Goal: Task Accomplishment & Management: Manage account settings

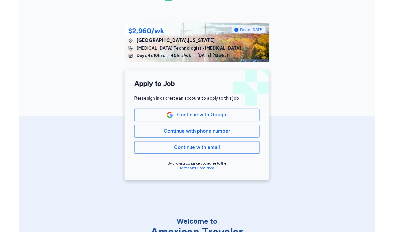
scroll to position [71, 0]
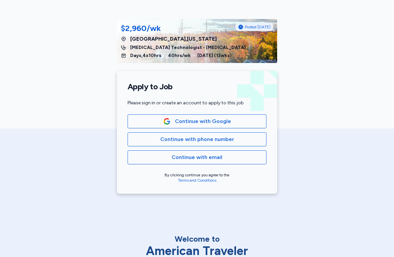
click at [252, 139] on span "Continue with phone number" at bounding box center [197, 140] width 128 height 8
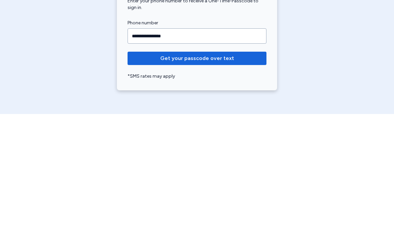
type input "**********"
click at [247, 173] on span "Get your passcode over text" at bounding box center [197, 177] width 128 height 8
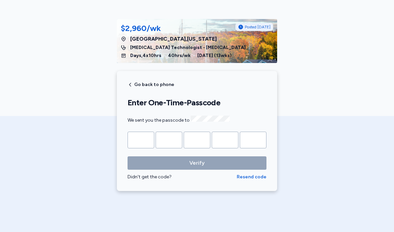
click at [356, 206] on div "American Traveler $2,960/wk Posted [DATE] [GEOGRAPHIC_DATA] , [US_STATE] [MEDIC…" at bounding box center [197, 116] width 394 height 232
click at [139, 136] on input "Please enter OTP character 1" at bounding box center [141, 140] width 27 height 17
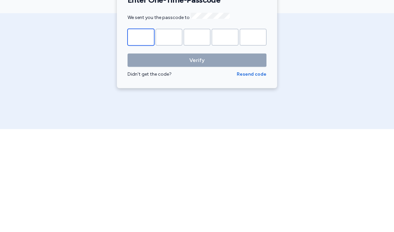
type input "*"
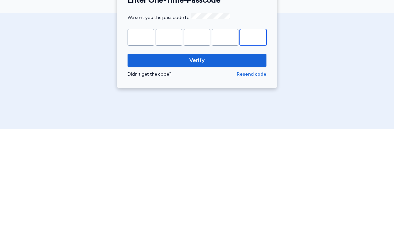
type input "*"
click at [242, 159] on span "Verify" at bounding box center [197, 163] width 128 height 8
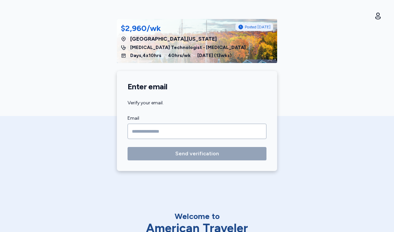
click at [238, 136] on input "Email" at bounding box center [197, 131] width 139 height 15
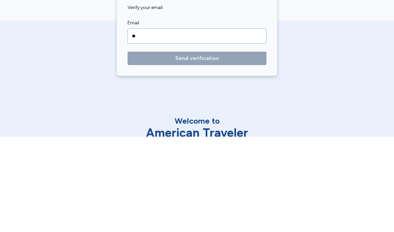
type input "*"
click at [172, 124] on input "Email" at bounding box center [197, 131] width 139 height 15
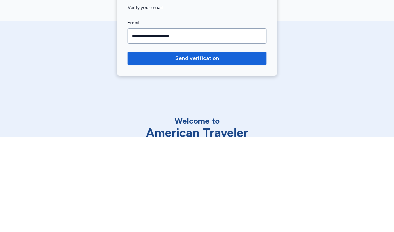
type input "**********"
click at [236, 150] on span "Send verification" at bounding box center [197, 154] width 128 height 8
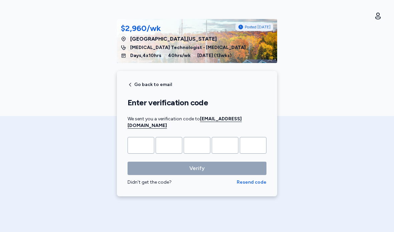
click at [142, 137] on input "Please enter OTP character 1" at bounding box center [141, 145] width 27 height 17
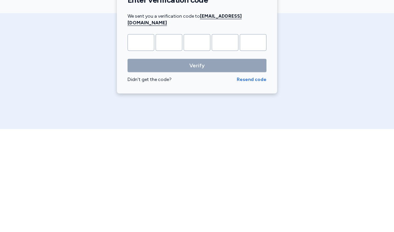
type input "*"
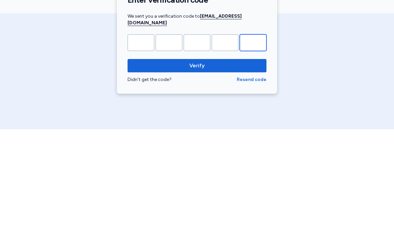
type input "*"
click at [230, 165] on span "Verify" at bounding box center [197, 169] width 128 height 8
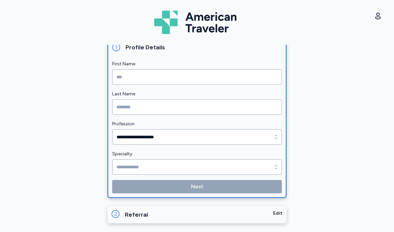
scroll to position [85, 0]
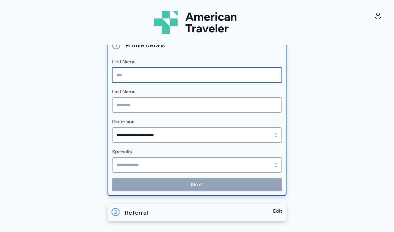
click at [238, 69] on input "First Name" at bounding box center [197, 74] width 170 height 15
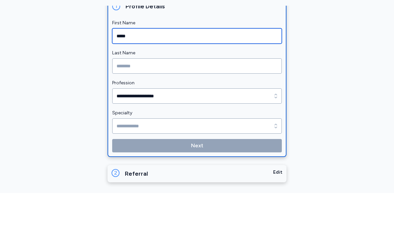
type input "*****"
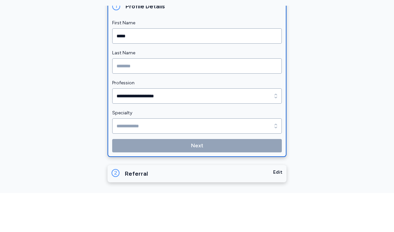
click at [160, 98] on input "Last Name" at bounding box center [197, 105] width 170 height 15
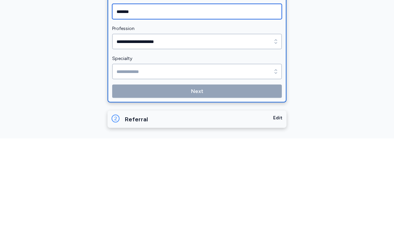
type input "*******"
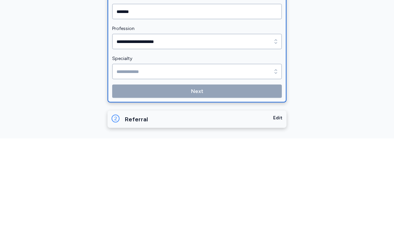
click at [333, 45] on div "**********" at bounding box center [197, 139] width 394 height 188
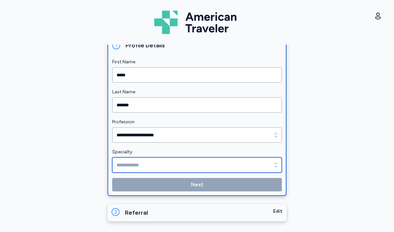
click at [267, 166] on input "Specialty" at bounding box center [197, 165] width 170 height 15
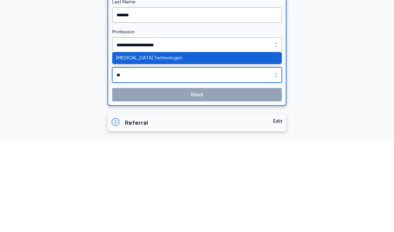
type input "**********"
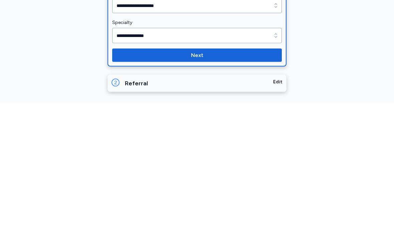
click at [257, 181] on span "Next" at bounding box center [197, 185] width 159 height 8
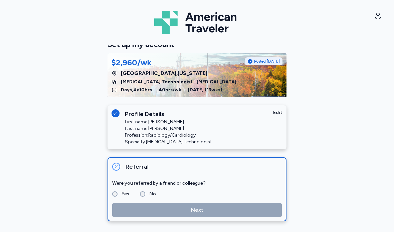
scroll to position [16, 0]
click at [139, 197] on fieldset "Yes No" at bounding box center [197, 194] width 170 height 8
click at [145, 194] on label "No" at bounding box center [150, 194] width 11 height 8
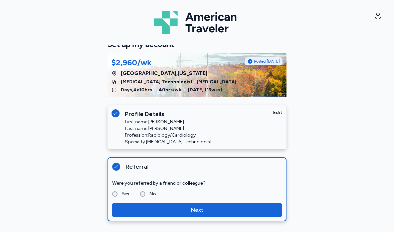
click at [216, 209] on span "Next" at bounding box center [197, 210] width 159 height 8
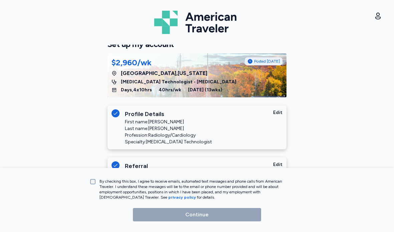
click at [97, 180] on label "By checking this box, I agree to receive emails, automated text messages and ph…" at bounding box center [195, 189] width 198 height 21
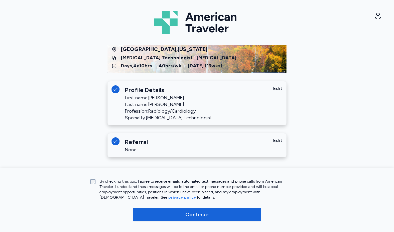
scroll to position [40, 0]
click at [235, 215] on span "Continue" at bounding box center [197, 215] width 118 height 8
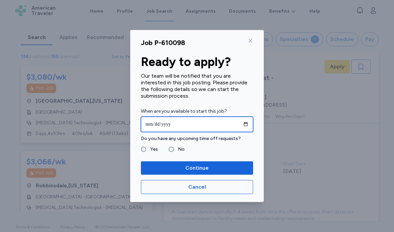
click at [241, 126] on input "date" at bounding box center [197, 124] width 112 height 15
type input "**********"
click at [211, 168] on span "Continue" at bounding box center [197, 168] width 102 height 8
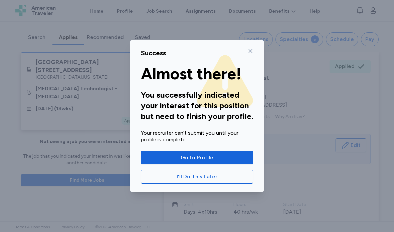
click at [228, 156] on span "Go to Profile" at bounding box center [197, 158] width 102 height 8
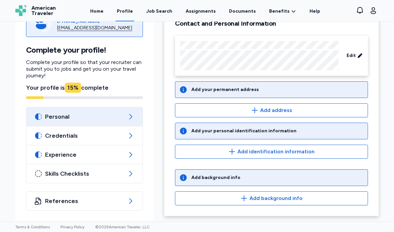
scroll to position [54, 0]
click at [341, 110] on span "Add address" at bounding box center [272, 111] width 182 height 8
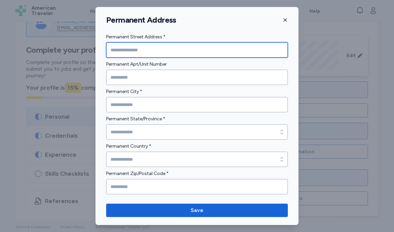
click at [250, 43] on input "Permanent Street Address *" at bounding box center [197, 49] width 182 height 15
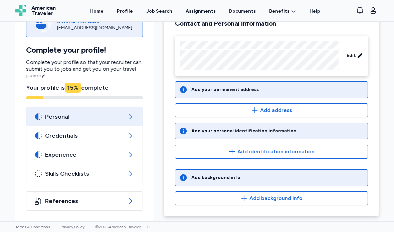
click at [233, 153] on icon "button" at bounding box center [232, 152] width 8 height 8
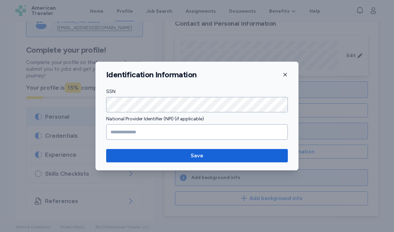
click at [286, 76] on icon "button" at bounding box center [285, 74] width 5 height 5
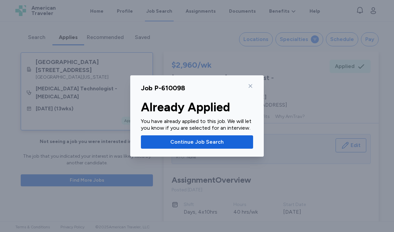
click at [251, 86] on icon at bounding box center [251, 86] width 4 height 4
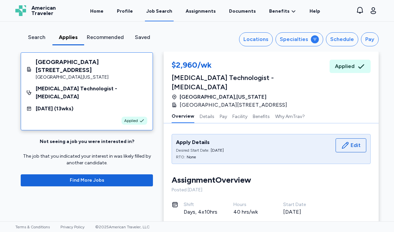
click at [208, 109] on button "Details" at bounding box center [207, 116] width 15 height 14
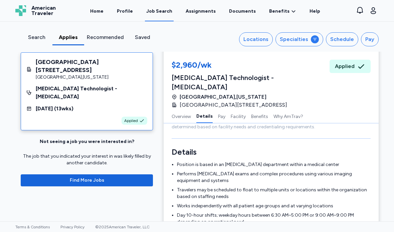
scroll to position [146, 0]
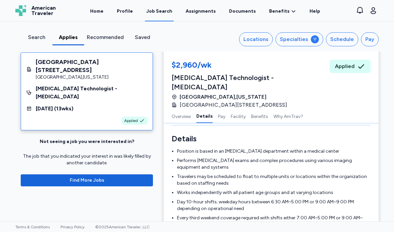
click at [224, 109] on button "Pay" at bounding box center [221, 116] width 7 height 14
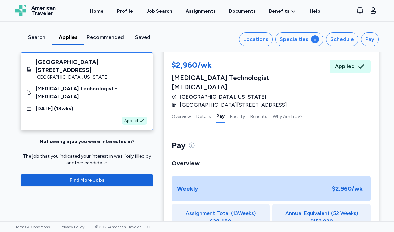
click at [240, 109] on button "Facility" at bounding box center [237, 116] width 15 height 14
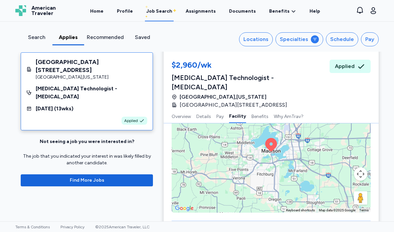
scroll to position [857, 0]
click at [373, 8] on icon "button" at bounding box center [373, 10] width 5 height 7
click at [125, 11] on link "Profile" at bounding box center [125, 10] width 19 height 21
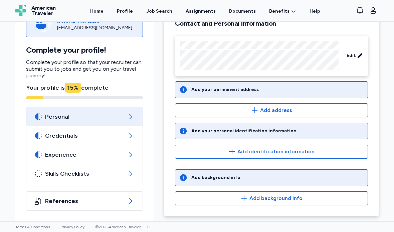
scroll to position [54, 0]
click at [335, 106] on button "Add address" at bounding box center [271, 111] width 193 height 14
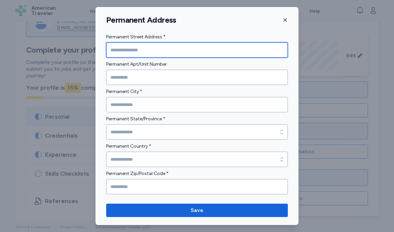
click at [231, 49] on input "Permanent Street Address *" at bounding box center [197, 49] width 182 height 15
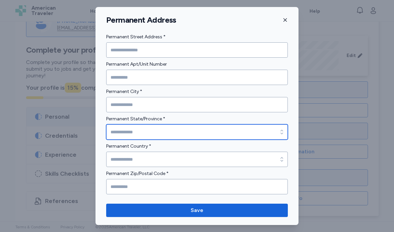
click at [227, 133] on input "Permanent State/Province *" at bounding box center [197, 132] width 182 height 15
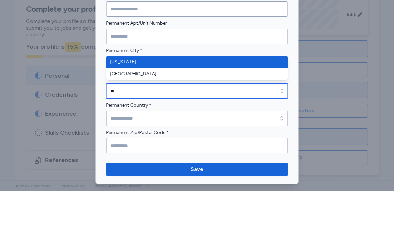
type input "*********"
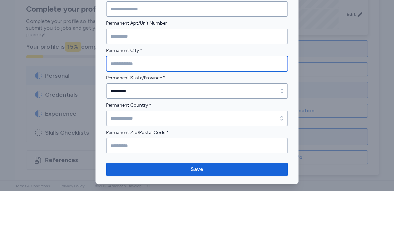
click at [221, 97] on input "Permanent City *" at bounding box center [197, 104] width 182 height 15
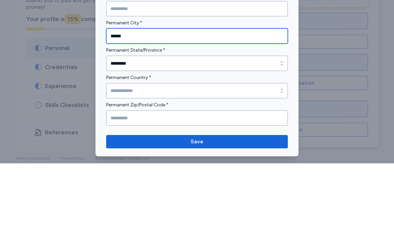
click at [276, 97] on input "******" at bounding box center [197, 104] width 182 height 15
type input "******"
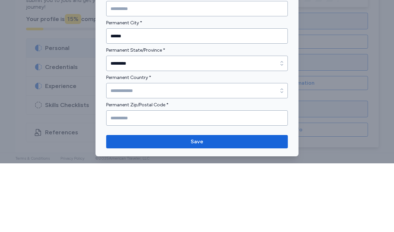
click at [272, 88] on label "Permanent City *" at bounding box center [197, 92] width 182 height 8
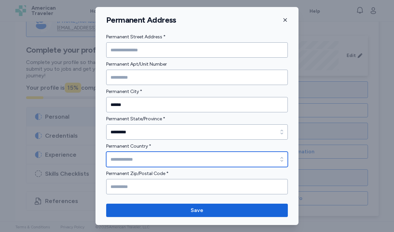
click at [165, 163] on input "Permanent Country *" at bounding box center [197, 159] width 182 height 15
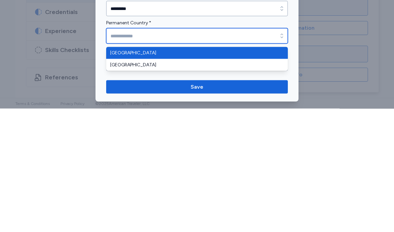
type input "**********"
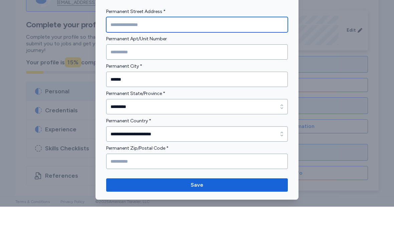
click at [210, 42] on input "Permanent Street Address *" at bounding box center [197, 49] width 182 height 15
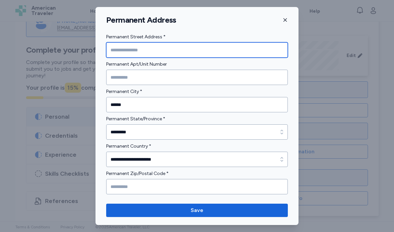
click at [202, 46] on input "Permanent Street Address *" at bounding box center [197, 49] width 182 height 15
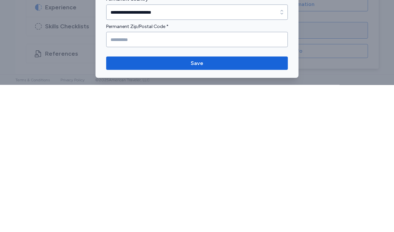
type input "**********"
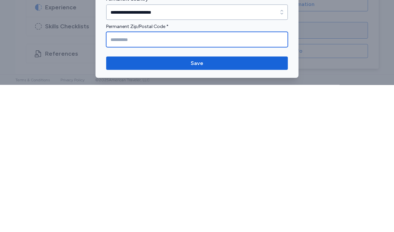
click at [176, 179] on input "Permanent Zip/Postal Code *" at bounding box center [197, 186] width 182 height 15
type input "*****"
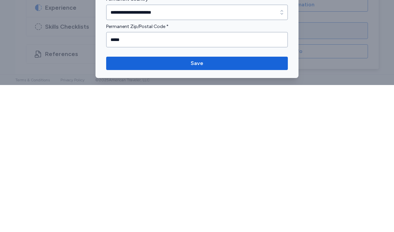
click at [209, 207] on span "Save" at bounding box center [197, 211] width 171 height 8
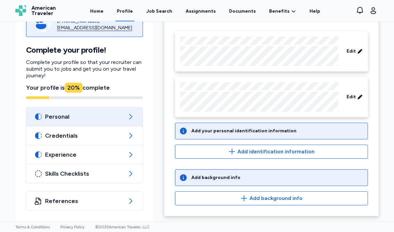
scroll to position [59, 0]
click at [236, 151] on icon "button" at bounding box center [232, 152] width 8 height 8
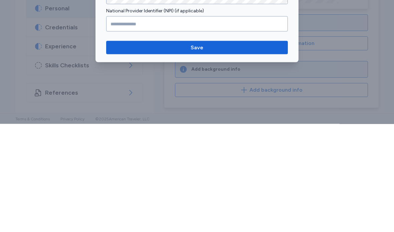
click at [258, 152] on span "Save" at bounding box center [197, 156] width 171 height 8
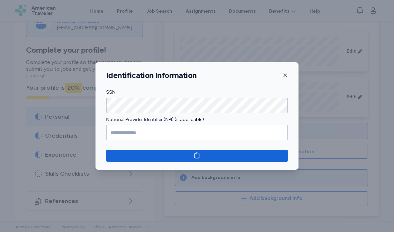
scroll to position [53, 0]
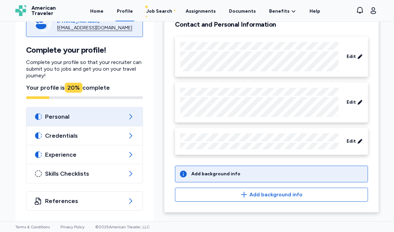
click at [241, 196] on span "button" at bounding box center [244, 195] width 8 height 8
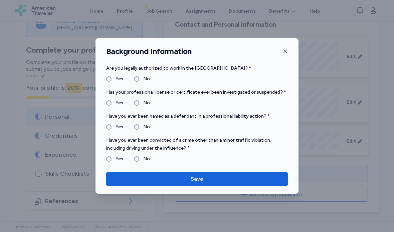
click at [199, 180] on span "Save" at bounding box center [197, 179] width 13 height 8
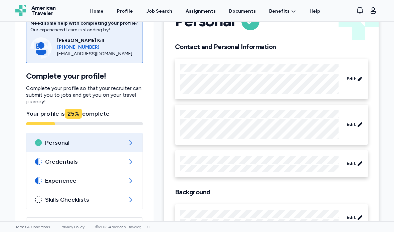
scroll to position [33, 0]
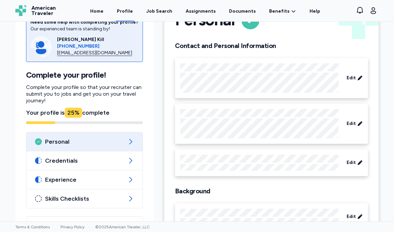
click at [129, 158] on icon at bounding box center [131, 161] width 8 height 8
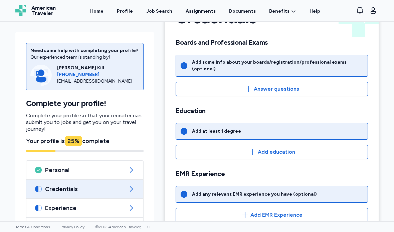
scroll to position [35, 0]
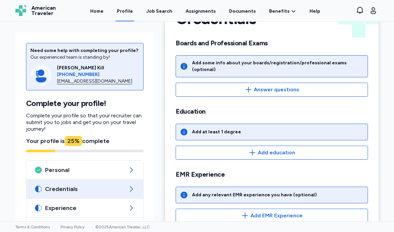
click at [254, 86] on span "Answer questions" at bounding box center [271, 90] width 181 height 8
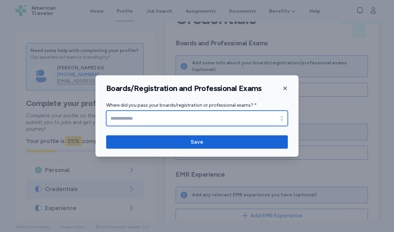
click at [288, 119] on div "button" at bounding box center [282, 118] width 12 height 15
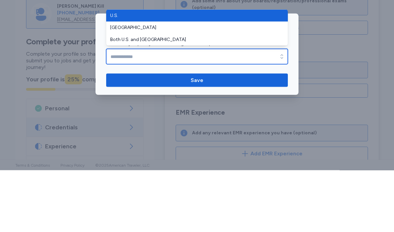
type input "****"
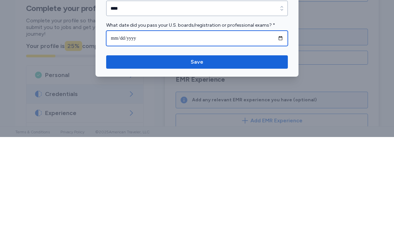
click at [275, 126] on input "date" at bounding box center [197, 133] width 182 height 15
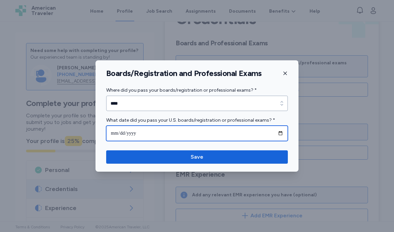
click at [249, 135] on input "**********" at bounding box center [197, 133] width 182 height 15
type input "**********"
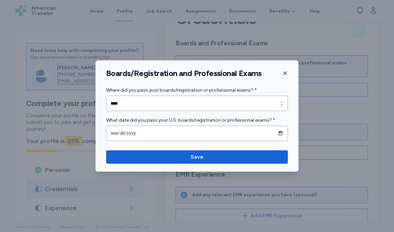
click at [250, 152] on button "Save" at bounding box center [197, 157] width 182 height 13
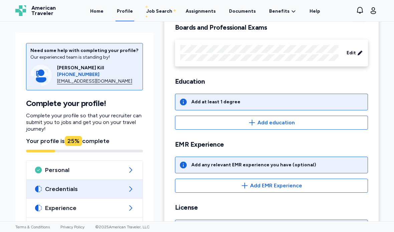
scroll to position [50, 0]
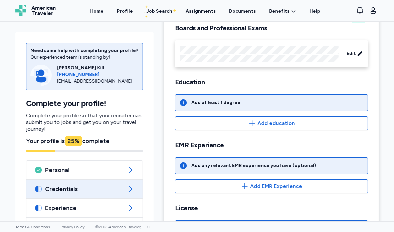
click at [276, 125] on span "Add education" at bounding box center [275, 124] width 37 height 8
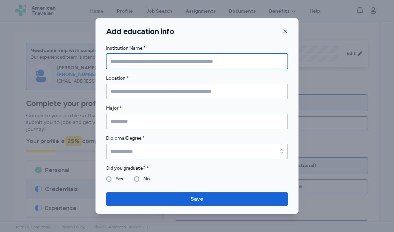
click at [251, 61] on input "Institution Name *" at bounding box center [197, 61] width 182 height 15
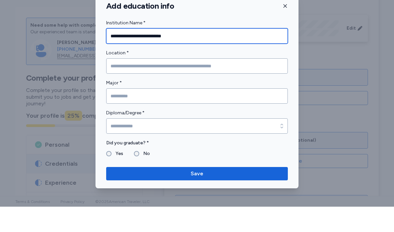
type input "**********"
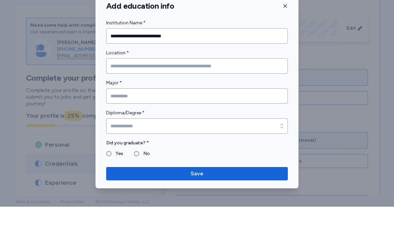
click at [203, 84] on input "Location *" at bounding box center [197, 91] width 182 height 15
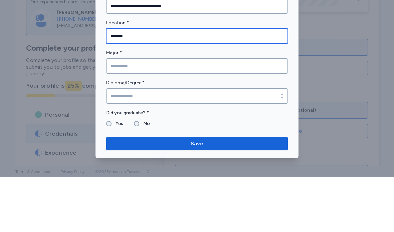
type input "*******"
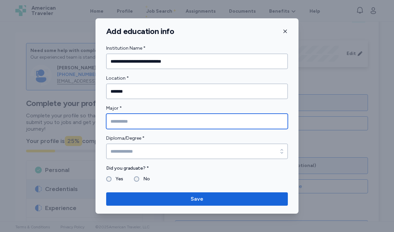
click at [245, 117] on input "Major *" at bounding box center [197, 121] width 182 height 15
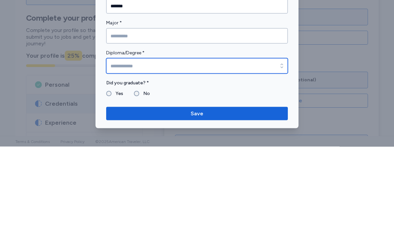
click at [273, 61] on div "**********" at bounding box center [197, 116] width 394 height 232
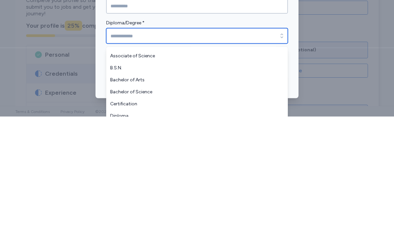
scroll to position [22, 0]
type input "**********"
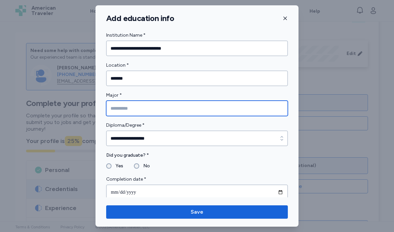
click at [183, 109] on input "Major *" at bounding box center [197, 108] width 182 height 15
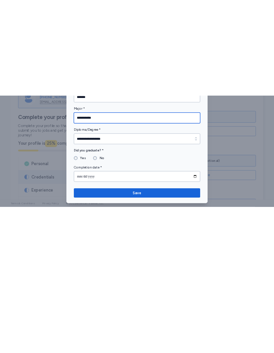
scroll to position [4, 0]
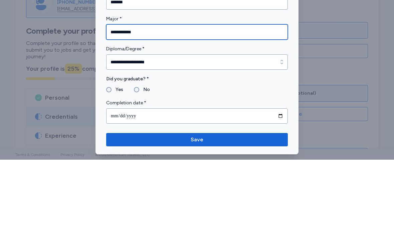
type input "**********"
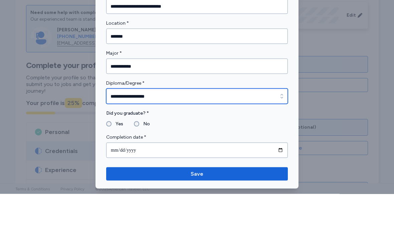
type input "**********"
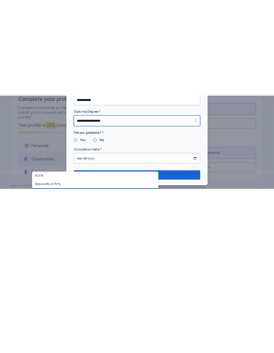
scroll to position [0, 0]
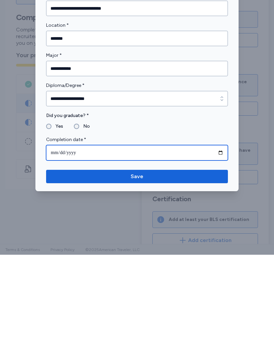
click at [182, 243] on input "date" at bounding box center [137, 250] width 182 height 15
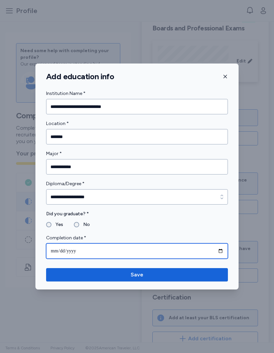
type input "**********"
click at [66, 250] on input "**********" at bounding box center [137, 250] width 182 height 15
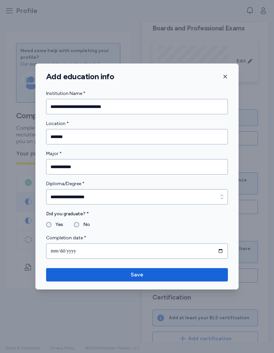
click at [173, 257] on span "Save" at bounding box center [136, 275] width 171 height 8
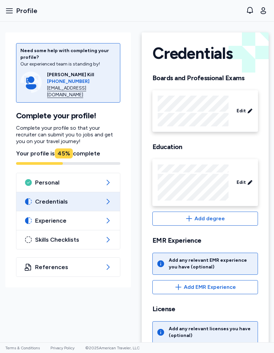
click at [249, 110] on icon at bounding box center [249, 111] width 5 height 7
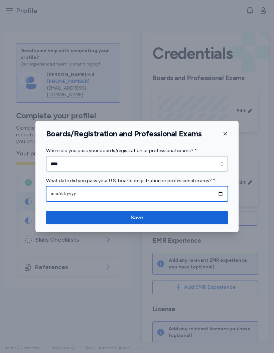
click at [95, 194] on input "**********" at bounding box center [137, 193] width 182 height 15
click at [111, 196] on input "**********" at bounding box center [137, 193] width 182 height 15
type input "**********"
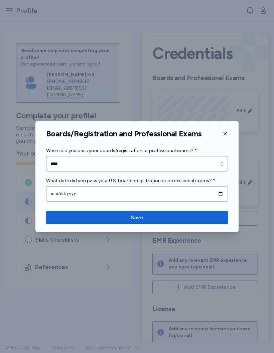
click at [180, 217] on span "Save" at bounding box center [136, 217] width 171 height 8
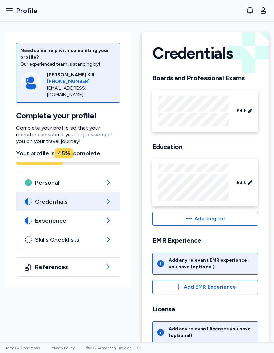
click at [246, 182] on div "Edit" at bounding box center [244, 182] width 21 height 12
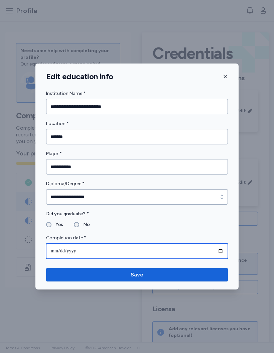
click at [150, 247] on input "**********" at bounding box center [137, 250] width 182 height 15
type input "**********"
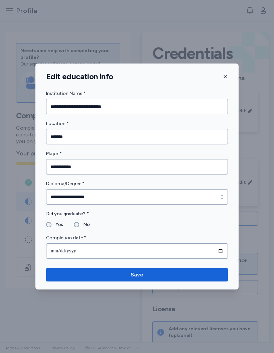
click at [178, 257] on span "Save" at bounding box center [136, 275] width 171 height 8
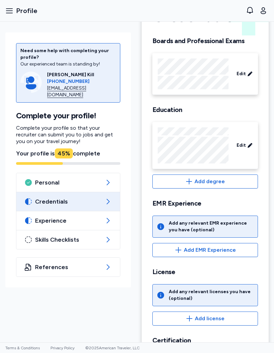
scroll to position [45, 0]
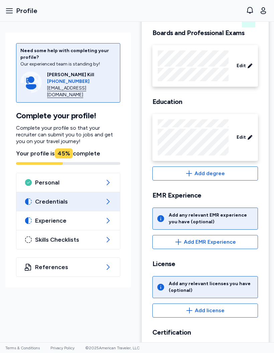
click at [239, 243] on span "Add EMR Experience" at bounding box center [205, 242] width 94 height 8
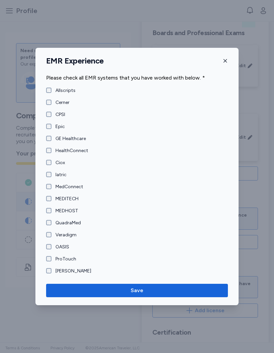
click at [167, 257] on span "Save" at bounding box center [136, 290] width 171 height 8
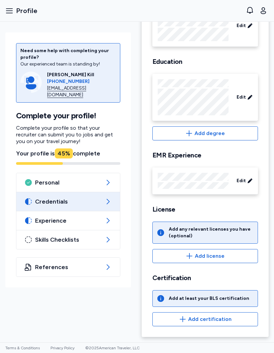
scroll to position [85, 0]
click at [220, 257] on span "Add certification" at bounding box center [209, 319] width 43 height 8
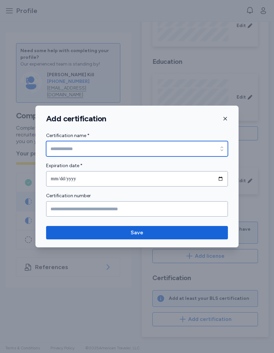
click at [226, 146] on div "button" at bounding box center [222, 148] width 12 height 15
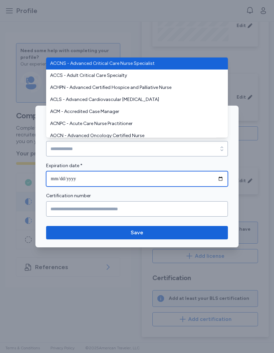
click at [226, 185] on input "date" at bounding box center [137, 178] width 182 height 15
type input "**********"
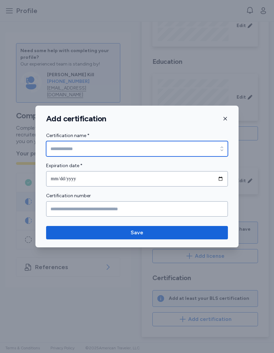
click at [223, 144] on div "button" at bounding box center [222, 148] width 12 height 15
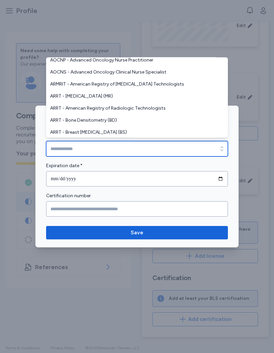
scroll to position [87, 0]
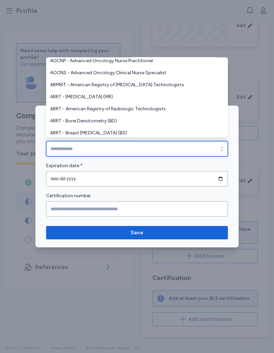
type input "**********"
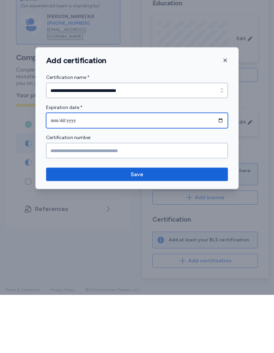
click at [195, 171] on input "**********" at bounding box center [137, 178] width 182 height 15
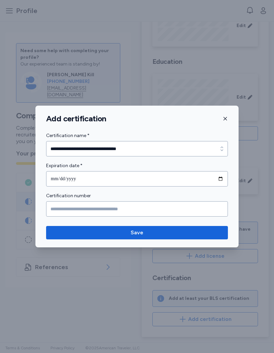
click at [200, 237] on button "Save" at bounding box center [137, 232] width 182 height 13
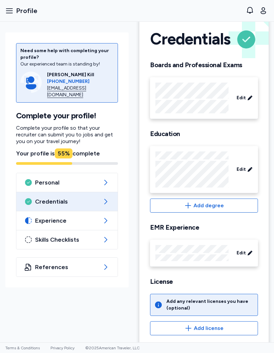
scroll to position [15, 0]
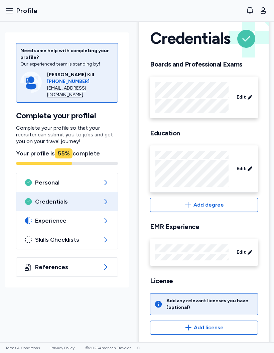
click at [105, 216] on icon at bounding box center [106, 220] width 8 height 8
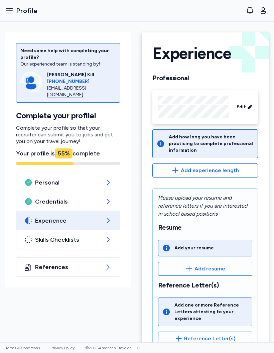
click at [237, 170] on span "Add experience length" at bounding box center [210, 170] width 58 height 8
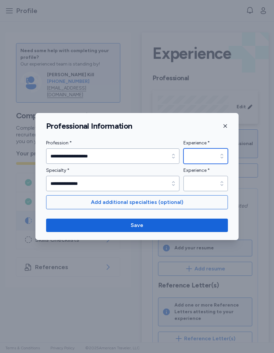
click at [221, 155] on icon "button" at bounding box center [221, 156] width 3 height 4
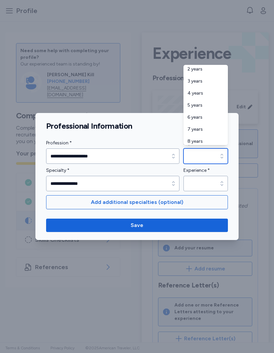
scroll to position [62, 0]
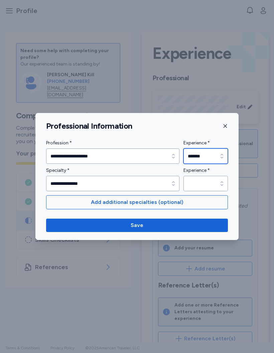
click at [219, 160] on div "button" at bounding box center [222, 155] width 12 height 15
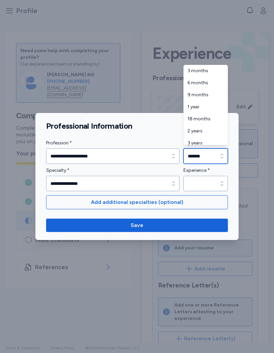
scroll to position [16, 0]
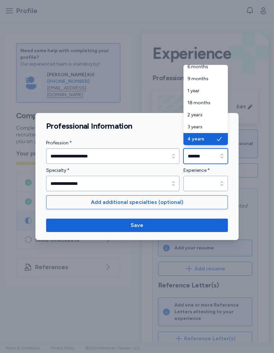
type input "*******"
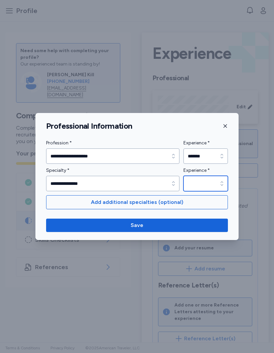
click at [219, 188] on div "button" at bounding box center [222, 183] width 12 height 15
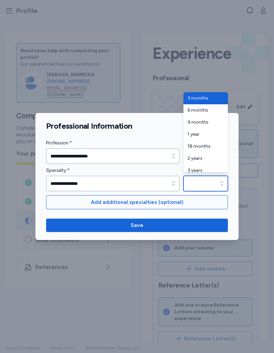
type input "*******"
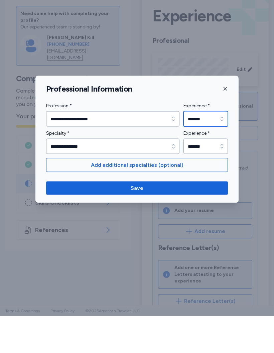
click at [221, 154] on icon "button" at bounding box center [221, 156] width 3 height 4
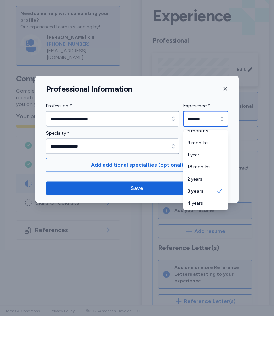
scroll to position [34, 0]
type input "*******"
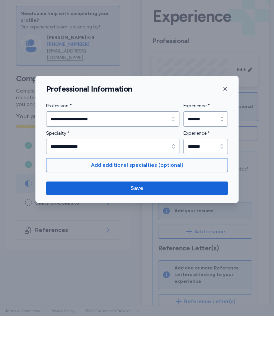
click at [197, 221] on span "Save" at bounding box center [136, 225] width 171 height 8
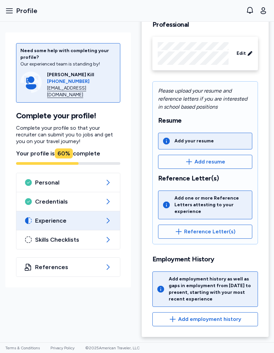
scroll to position [53, 0]
click at [181, 257] on span "Add employment history" at bounding box center [209, 319] width 63 height 8
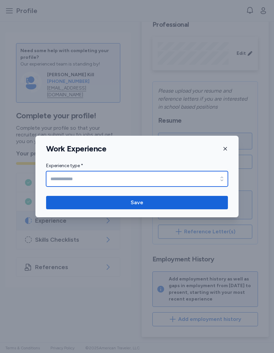
click at [221, 180] on icon "button" at bounding box center [221, 178] width 3 height 4
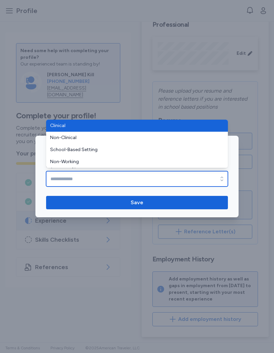
type input "********"
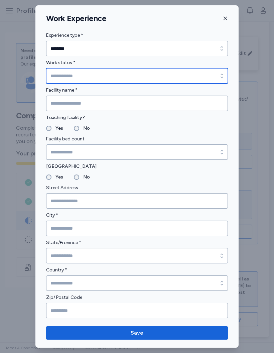
click at [222, 74] on icon "button" at bounding box center [221, 75] width 3 height 4
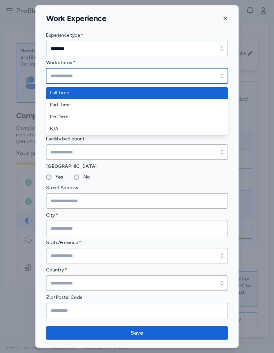
type input "*********"
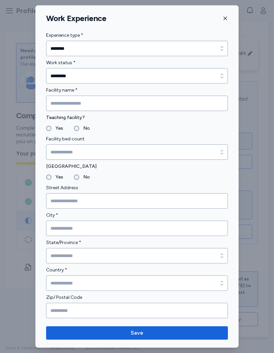
click at [220, 102] on input "Facility name *" at bounding box center [137, 103] width 182 height 15
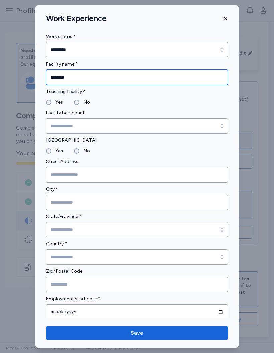
scroll to position [27, 0]
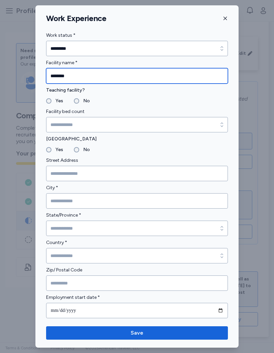
type input "********"
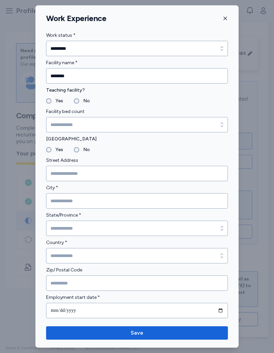
click at [52, 101] on label "Yes" at bounding box center [57, 101] width 12 height 8
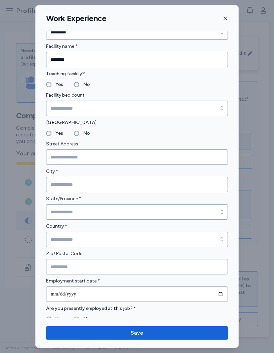
scroll to position [43, 0]
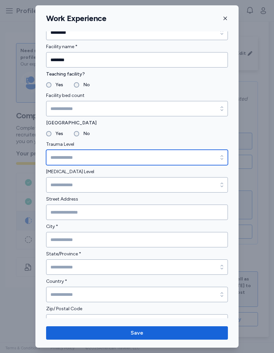
click at [219, 155] on icon "button" at bounding box center [221, 157] width 7 height 7
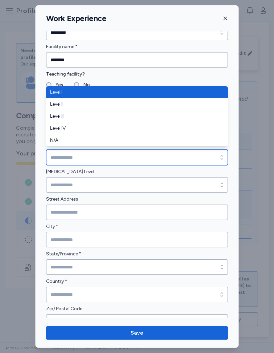
type input "*******"
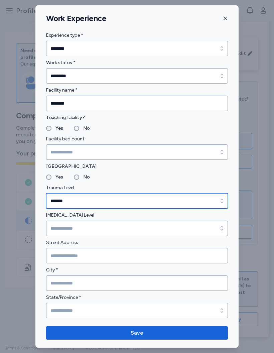
scroll to position [0, 0]
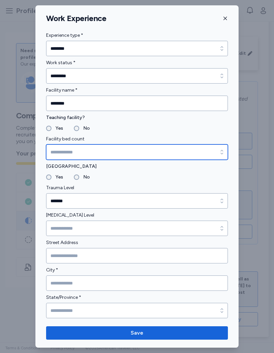
click at [177, 150] on input "Facility bed count" at bounding box center [137, 151] width 182 height 15
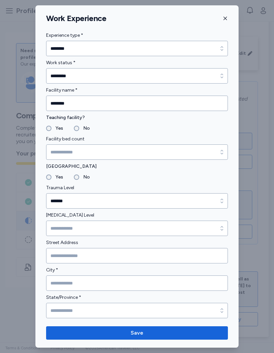
click at [229, 12] on div "Work Experience Experience type * ******** Experience type * ******** Work stat…" at bounding box center [136, 176] width 203 height 342
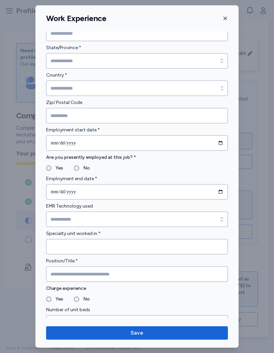
scroll to position [251, 0]
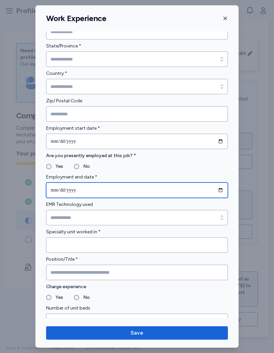
click at [192, 189] on input "date" at bounding box center [137, 189] width 182 height 15
click at [73, 191] on input "**********" at bounding box center [137, 189] width 182 height 15
type input "**********"
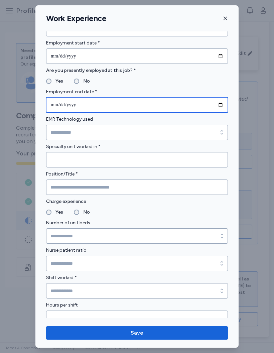
scroll to position [337, 0]
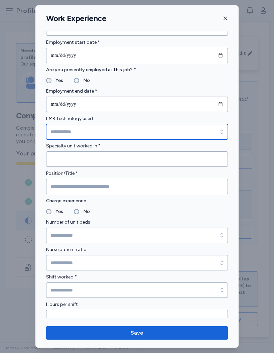
click at [208, 128] on input "EMR Technology used" at bounding box center [137, 131] width 182 height 15
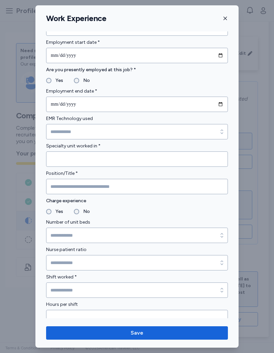
click at [200, 78] on fieldset "Yes No" at bounding box center [137, 80] width 182 height 8
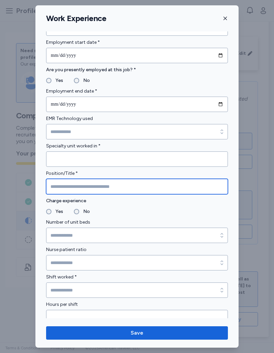
click at [137, 183] on input "Position/Title *" at bounding box center [137, 186] width 182 height 15
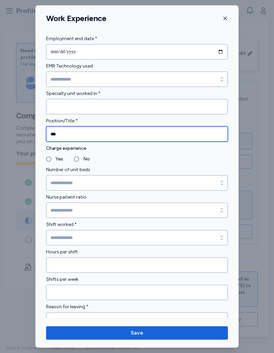
scroll to position [392, 0]
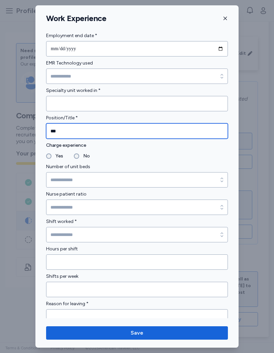
type input "***"
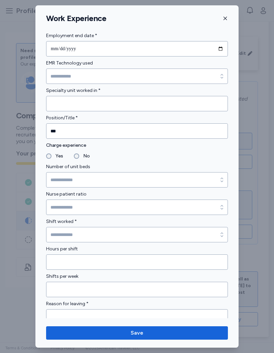
click at [76, 161] on form "**********" at bounding box center [137, 109] width 182 height 886
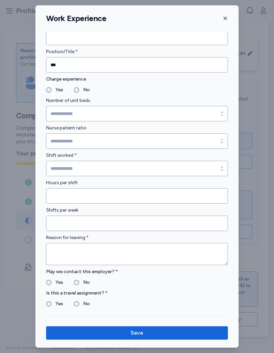
scroll to position [459, 0]
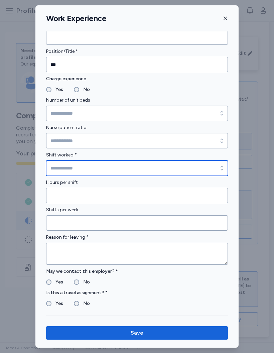
click at [139, 172] on input "Shift worked *" at bounding box center [137, 167] width 182 height 15
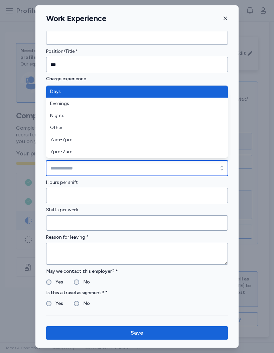
type input "*******"
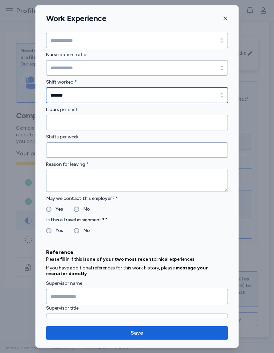
scroll to position [532, 0]
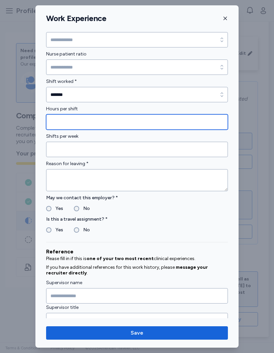
click at [164, 123] on input "Hours per shift" at bounding box center [137, 121] width 182 height 15
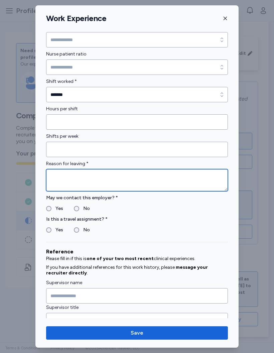
click at [147, 179] on textarea at bounding box center [137, 180] width 182 height 22
type textarea "**********"
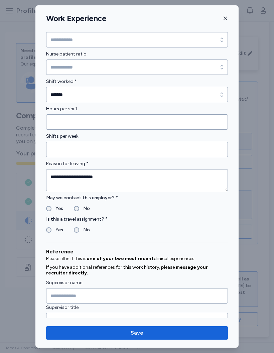
click at [196, 201] on label "May we contact this employer? *" at bounding box center [137, 198] width 182 height 8
click at [52, 205] on label "Yes" at bounding box center [57, 208] width 12 height 8
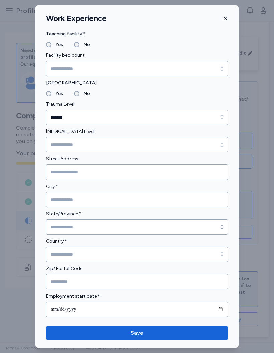
scroll to position [84, 0]
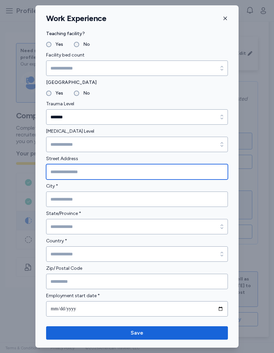
click at [147, 166] on input "Street Address" at bounding box center [137, 171] width 182 height 15
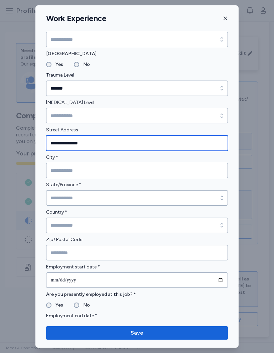
scroll to position [123, 0]
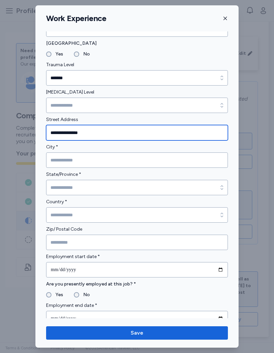
type input "**********"
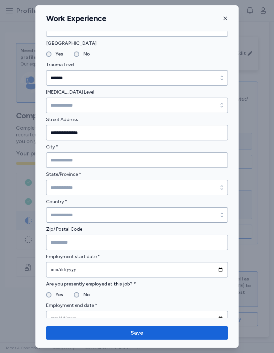
click at [151, 159] on input "City *" at bounding box center [137, 159] width 182 height 15
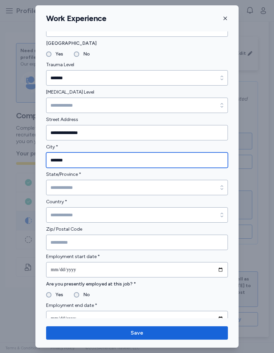
type input "*******"
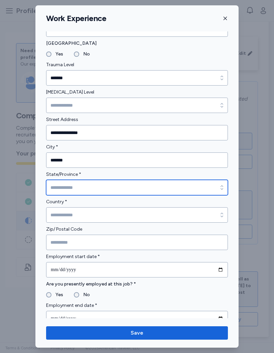
click at [144, 187] on input "State/Province *" at bounding box center [137, 187] width 182 height 15
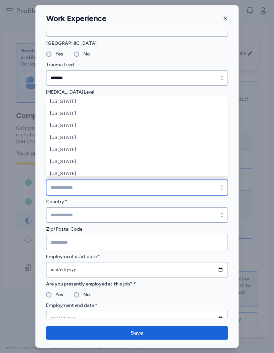
scroll to position [543, 0]
type input "*********"
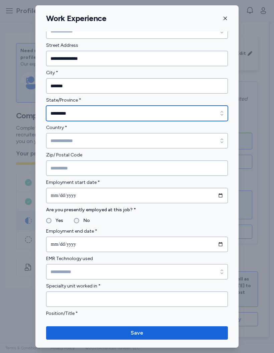
scroll to position [199, 0]
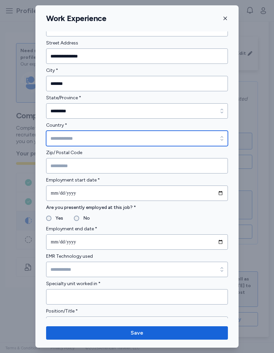
click at [134, 137] on input "Country *" at bounding box center [137, 138] width 182 height 15
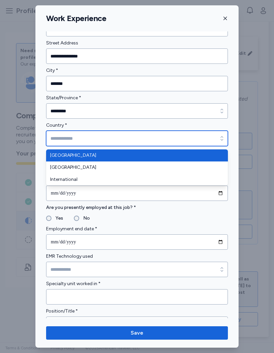
type input "**********"
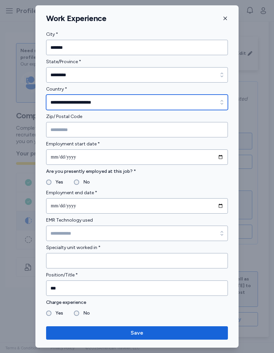
scroll to position [236, 0]
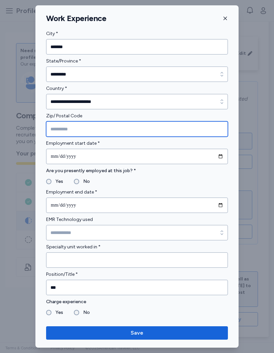
click at [147, 124] on input "Zip/ Postal Code" at bounding box center [137, 128] width 182 height 15
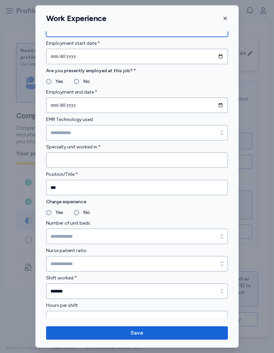
scroll to position [337, 0]
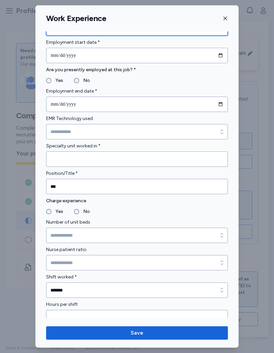
type input "*****"
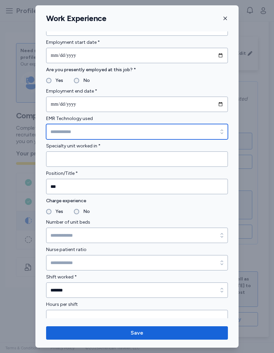
click at [196, 139] on input "EMR Technology used" at bounding box center [137, 131] width 182 height 15
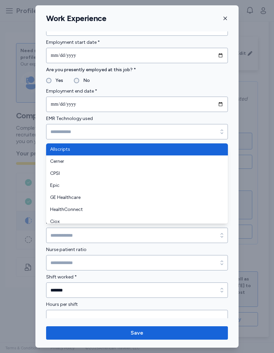
click at [211, 111] on input "**********" at bounding box center [137, 104] width 182 height 15
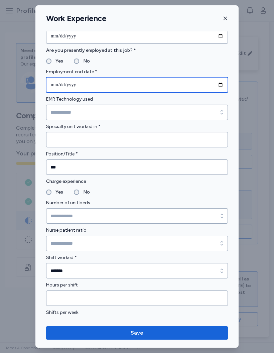
scroll to position [358, 0]
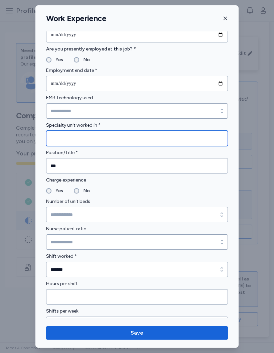
click at [198, 145] on input "Specialty unit worked in *" at bounding box center [137, 138] width 182 height 15
type input "***"
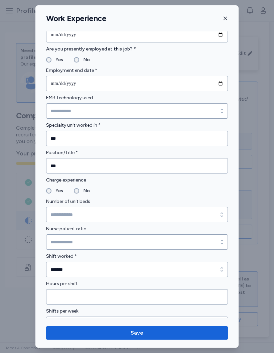
click at [183, 183] on label "Charge experience" at bounding box center [137, 180] width 182 height 8
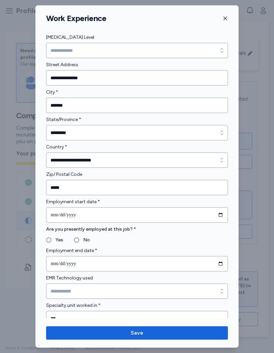
scroll to position [177, 0]
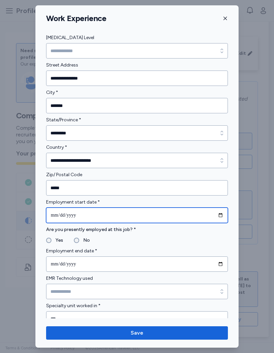
click at [190, 212] on input "date" at bounding box center [137, 214] width 182 height 15
type input "**********"
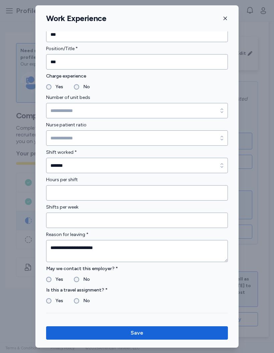
scroll to position [444, 0]
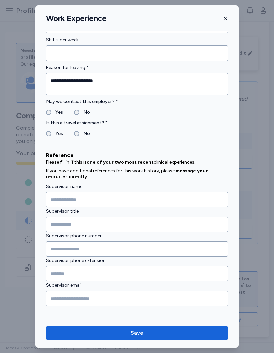
click at [154, 257] on button "Save" at bounding box center [137, 332] width 182 height 13
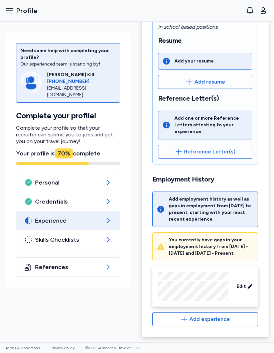
scroll to position [133, 0]
click at [214, 257] on span "Add experience" at bounding box center [209, 319] width 40 height 8
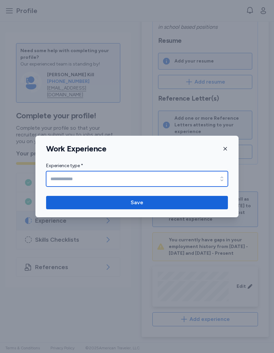
click at [215, 180] on input "Experience type *" at bounding box center [137, 178] width 182 height 15
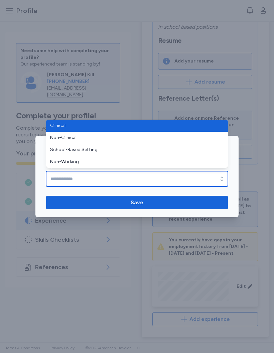
type input "**********"
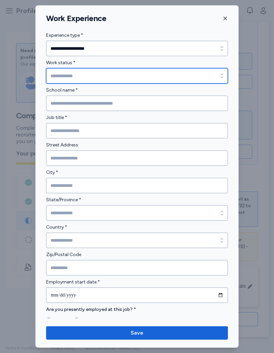
click at [221, 74] on icon "button" at bounding box center [221, 75] width 7 height 7
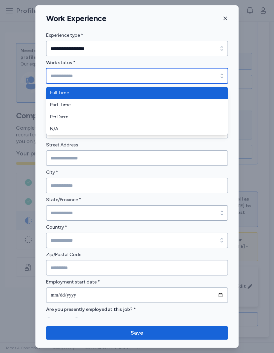
type input "*********"
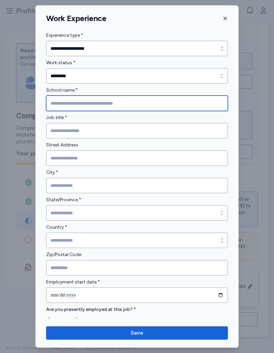
click at [196, 103] on input "School name *" at bounding box center [137, 103] width 182 height 15
type input "**********"
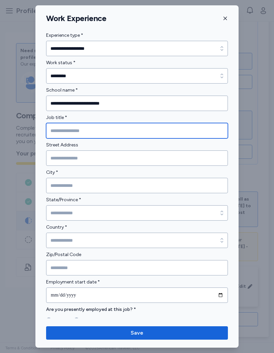
click at [171, 129] on input "Job title *" at bounding box center [137, 130] width 182 height 15
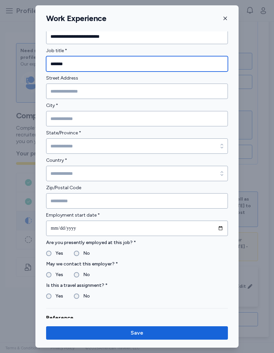
scroll to position [84, 0]
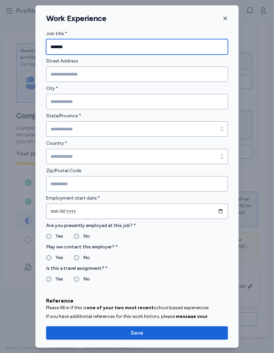
type input "*******"
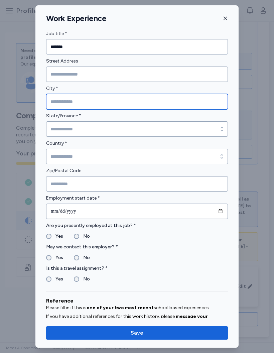
click at [145, 100] on input "City *" at bounding box center [137, 101] width 182 height 15
type input "*********"
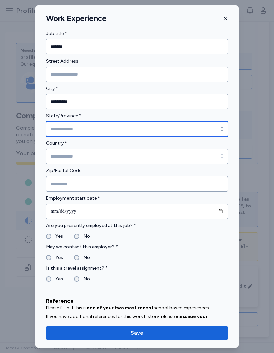
click at [153, 125] on input "State/Province *" at bounding box center [137, 128] width 182 height 15
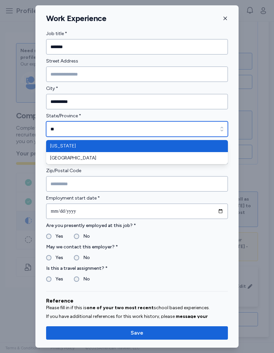
type input "*********"
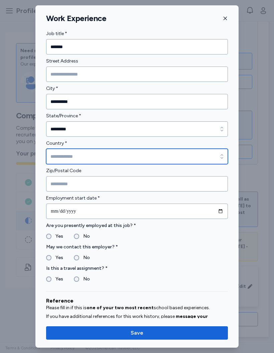
click at [129, 159] on input "Country *" at bounding box center [137, 156] width 182 height 15
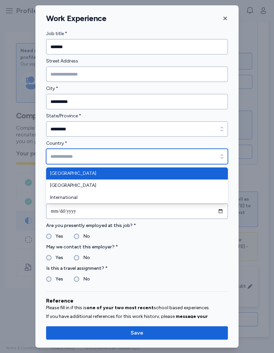
type input "**********"
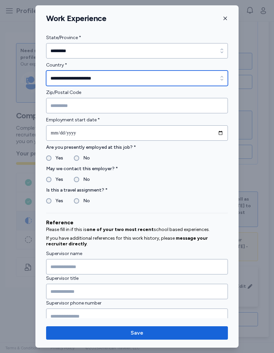
scroll to position [164, 0]
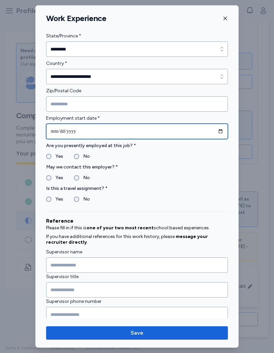
click at [158, 131] on input "date" at bounding box center [137, 131] width 182 height 15
type input "**********"
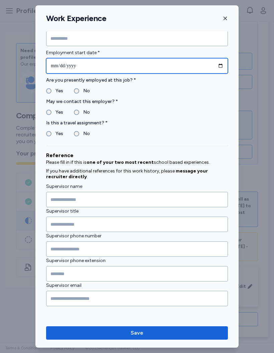
scroll to position [229, 0]
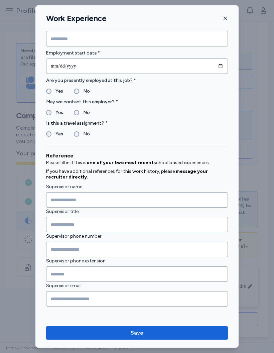
click at [79, 89] on label "No" at bounding box center [84, 91] width 11 height 8
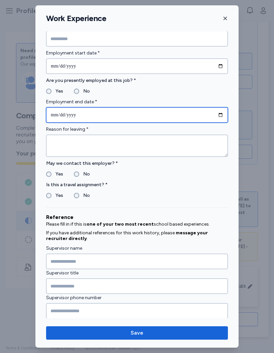
click at [138, 110] on input "date" at bounding box center [137, 114] width 182 height 15
type input "**********"
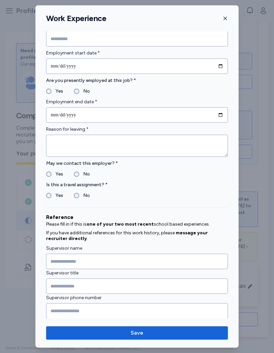
click at [188, 146] on textarea at bounding box center [137, 146] width 182 height 22
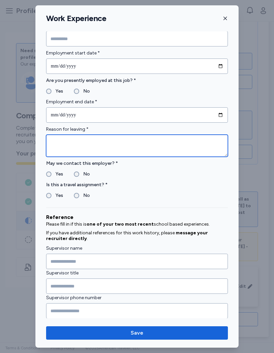
click at [59, 142] on textarea at bounding box center [137, 146] width 182 height 22
type textarea "**********"
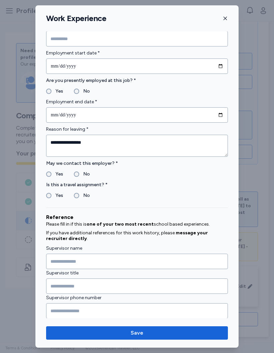
click at [166, 190] on div "Is this a travel assignment? * Yes No" at bounding box center [137, 190] width 182 height 19
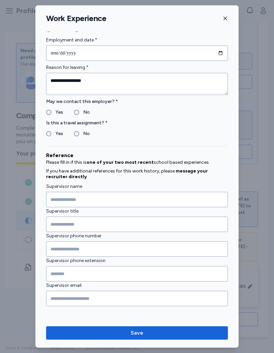
scroll to position [291, 0]
click at [141, 257] on span "Save" at bounding box center [137, 333] width 13 height 8
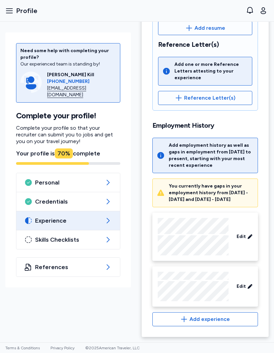
scroll to position [187, 0]
click at [108, 178] on icon at bounding box center [108, 182] width 8 height 8
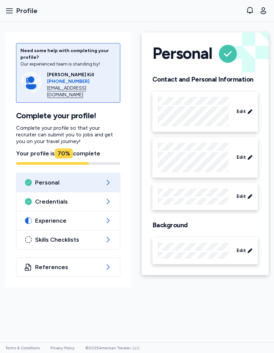
click at [106, 197] on icon at bounding box center [108, 201] width 8 height 8
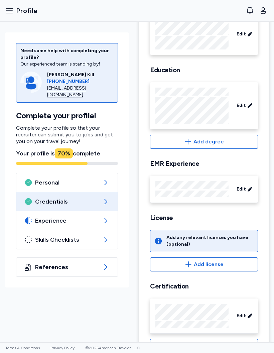
scroll to position [97, 0]
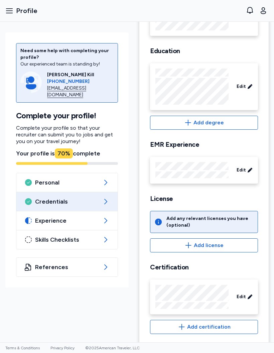
click at [246, 170] on div "Edit" at bounding box center [244, 170] width 21 height 12
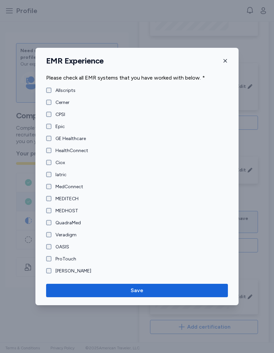
click at [52, 257] on label "[PERSON_NAME]" at bounding box center [71, 271] width 40 height 7
click at [178, 257] on span "Save" at bounding box center [136, 290] width 171 height 8
click at [168, 257] on span "Save" at bounding box center [136, 290] width 171 height 8
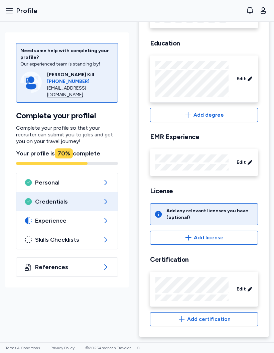
scroll to position [105, 0]
click at [102, 219] on div "Experience" at bounding box center [66, 220] width 101 height 19
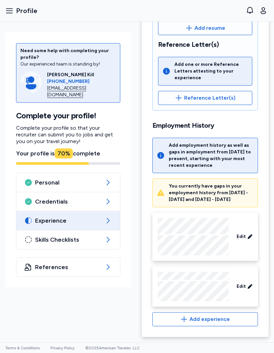
scroll to position [187, 0]
click at [108, 237] on icon at bounding box center [108, 239] width 3 height 5
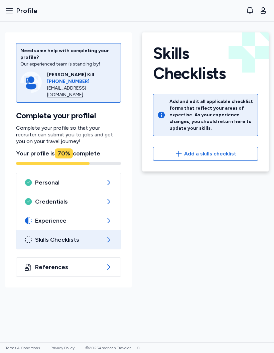
click at [177, 152] on icon "button" at bounding box center [179, 154] width 8 height 8
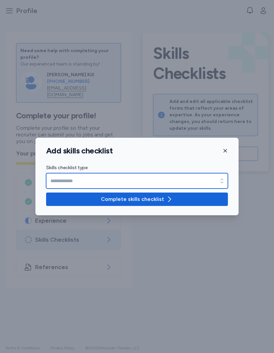
click at [204, 179] on input "Skills checklist type" at bounding box center [137, 180] width 182 height 15
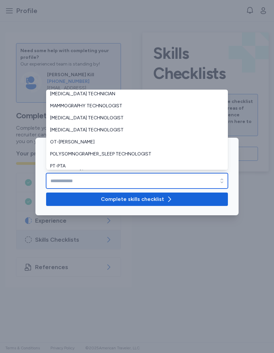
scroll to position [62, 0]
type input "**********"
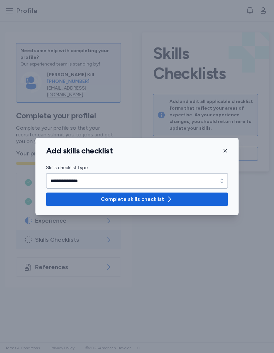
click at [165, 202] on span "button" at bounding box center [169, 199] width 8 height 8
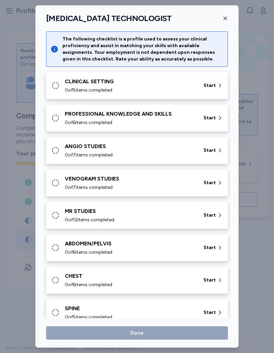
click at [212, 85] on span "Start" at bounding box center [209, 85] width 12 height 7
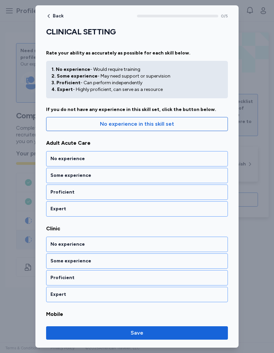
click at [54, 14] on span "Back" at bounding box center [58, 16] width 11 height 5
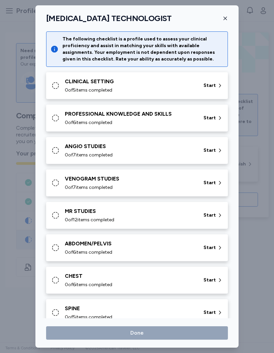
click at [211, 82] on span "Start" at bounding box center [209, 85] width 12 height 7
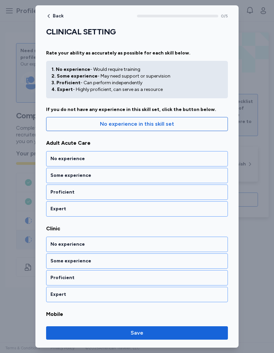
click at [213, 193] on div "Proficient" at bounding box center [136, 192] width 173 height 7
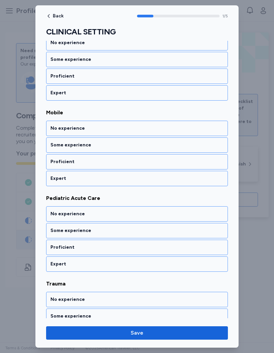
scroll to position [202, 0]
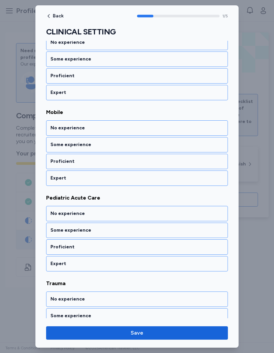
click at [206, 242] on div "Proficient" at bounding box center [137, 246] width 182 height 15
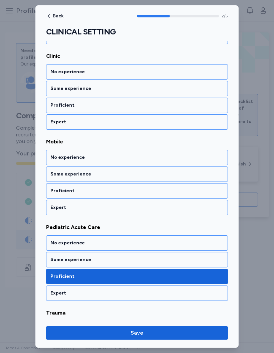
scroll to position [172, 0]
click at [216, 172] on div "Some experience" at bounding box center [136, 174] width 173 height 7
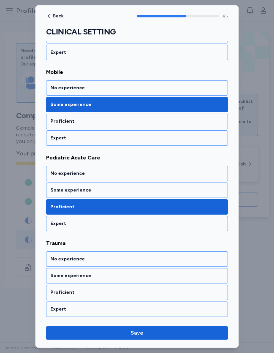
scroll to position [242, 0]
click at [216, 257] on div "Proficient" at bounding box center [136, 292] width 173 height 7
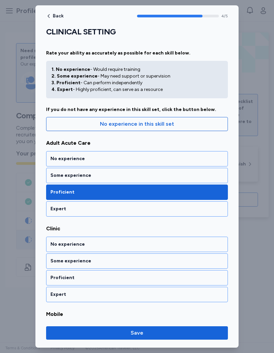
scroll to position [0, 0]
click at [204, 257] on div "Proficient" at bounding box center [136, 277] width 173 height 7
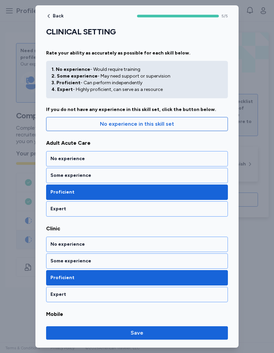
click at [198, 257] on span "Save" at bounding box center [136, 333] width 171 height 8
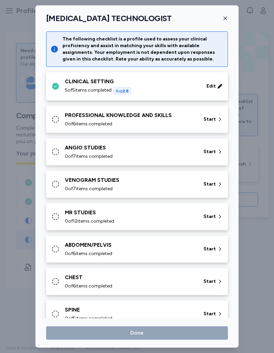
click at [202, 113] on div "PROFESSIONAL KNOWLEDGE AND SKILLS 0 of 6 items completed Start" at bounding box center [138, 119] width 174 height 16
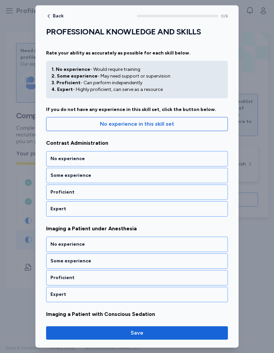
click at [158, 191] on div "Proficient" at bounding box center [136, 192] width 173 height 7
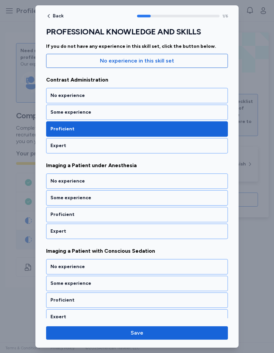
scroll to position [84, 0]
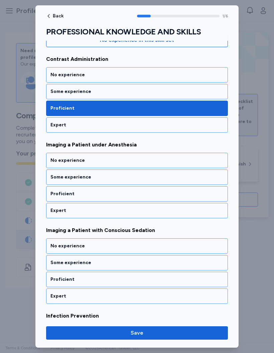
click at [206, 212] on div "Expert" at bounding box center [136, 210] width 173 height 7
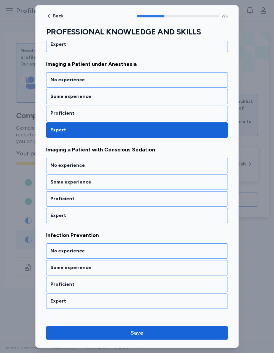
scroll to position [169, 0]
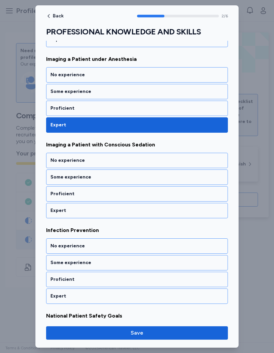
click at [215, 208] on div "Expert" at bounding box center [136, 210] width 173 height 7
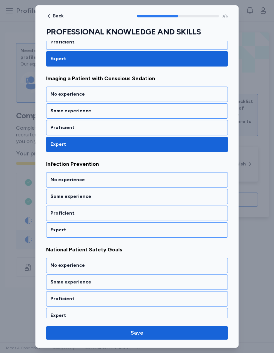
scroll to position [255, 0]
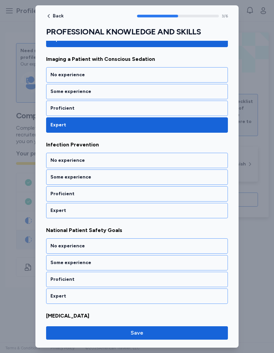
click at [212, 212] on div "Expert" at bounding box center [136, 210] width 173 height 7
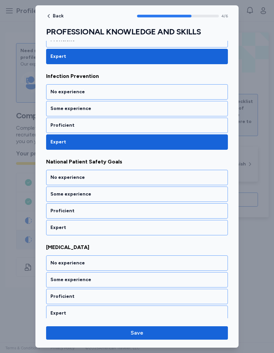
scroll to position [327, 0]
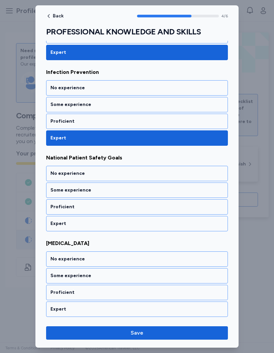
click at [215, 226] on div "Expert" at bounding box center [136, 223] width 173 height 7
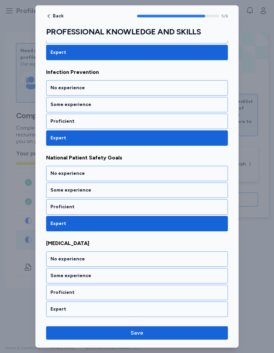
click at [210, 257] on div "Expert" at bounding box center [136, 309] width 173 height 7
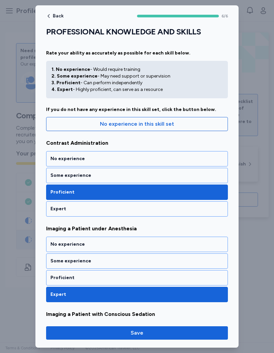
scroll to position [0, 0]
click at [207, 257] on span "Save" at bounding box center [136, 333] width 171 height 8
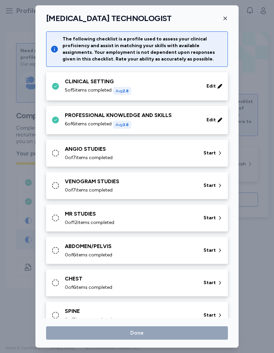
click at [212, 163] on div "ANGIO STUDIES 0 of 7 items completed Start" at bounding box center [137, 153] width 182 height 27
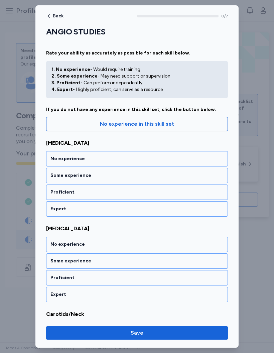
click at [216, 192] on div "Proficient" at bounding box center [136, 192] width 173 height 7
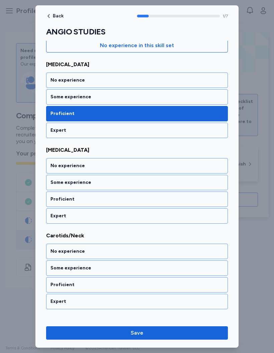
scroll to position [84, 0]
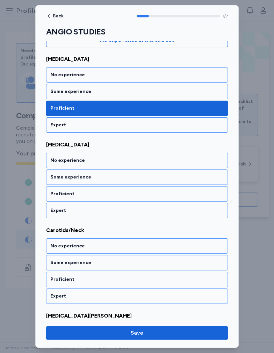
click at [206, 199] on div "Proficient" at bounding box center [137, 193] width 182 height 15
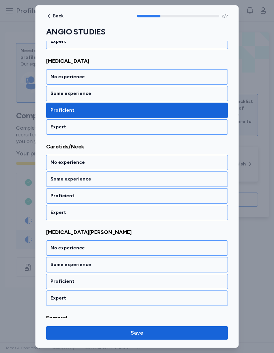
scroll to position [169, 0]
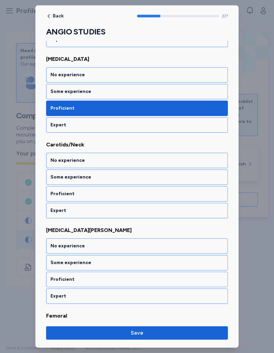
click at [207, 196] on div "Proficient" at bounding box center [136, 193] width 173 height 7
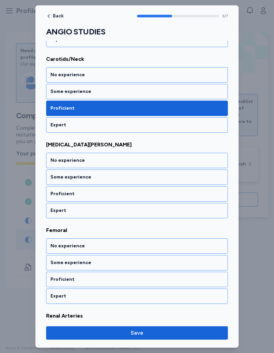
scroll to position [255, 0]
click at [207, 196] on div "Proficient" at bounding box center [136, 193] width 173 height 7
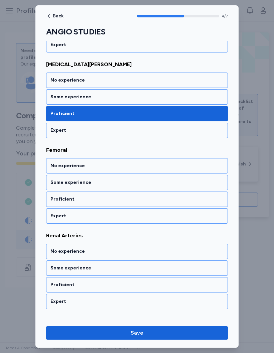
scroll to position [340, 0]
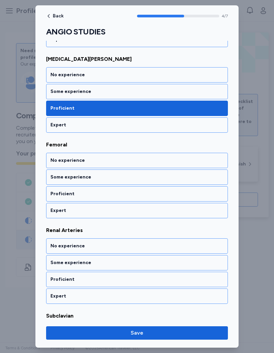
click at [209, 198] on div "Proficient" at bounding box center [137, 193] width 182 height 15
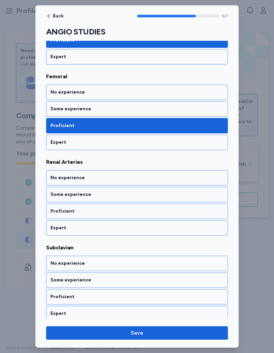
scroll to position [413, 0]
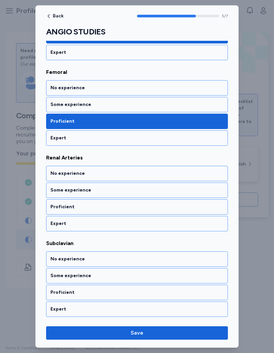
click at [208, 208] on div "Proficient" at bounding box center [136, 206] width 173 height 7
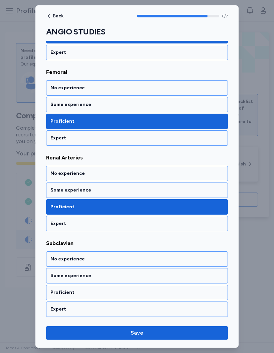
click at [206, 257] on div "Proficient" at bounding box center [137, 292] width 182 height 15
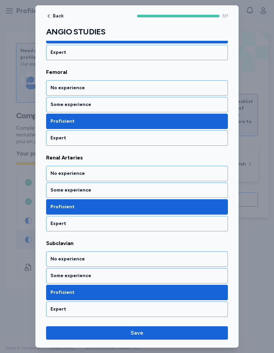
click at [200, 257] on span "Save" at bounding box center [136, 333] width 171 height 8
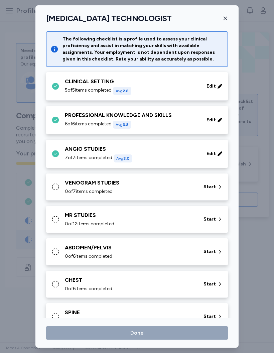
click at [206, 188] on span "Start" at bounding box center [209, 186] width 12 height 7
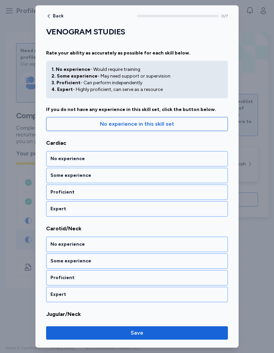
click at [212, 193] on div "Proficient" at bounding box center [136, 192] width 173 height 7
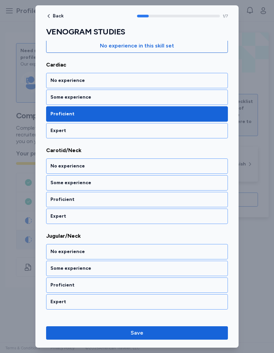
scroll to position [84, 0]
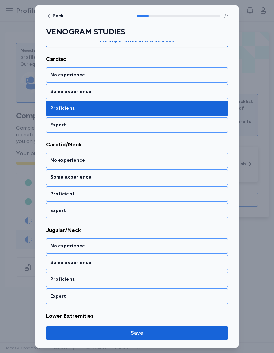
click at [207, 195] on div "Proficient" at bounding box center [136, 193] width 173 height 7
click at [208, 197] on div "Proficient" at bounding box center [137, 193] width 182 height 15
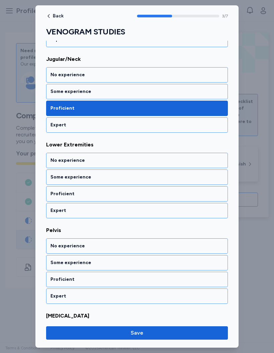
click at [207, 194] on div "Proficient" at bounding box center [136, 193] width 173 height 7
click at [210, 196] on div "Proficient" at bounding box center [136, 193] width 173 height 7
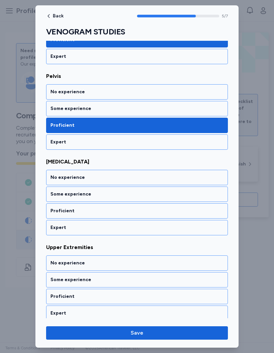
scroll to position [413, 0]
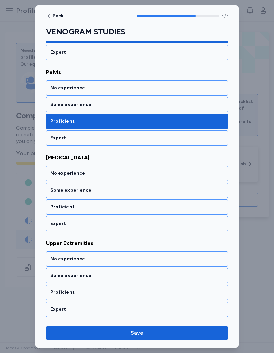
click at [203, 204] on div "Proficient" at bounding box center [136, 206] width 173 height 7
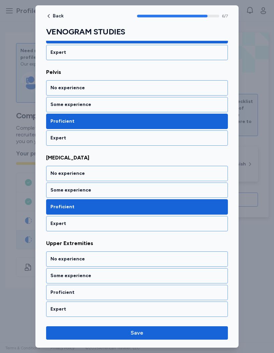
click at [201, 257] on div "Expert" at bounding box center [137, 308] width 182 height 15
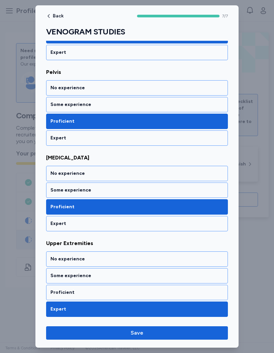
click at [196, 257] on div "Proficient" at bounding box center [136, 292] width 173 height 7
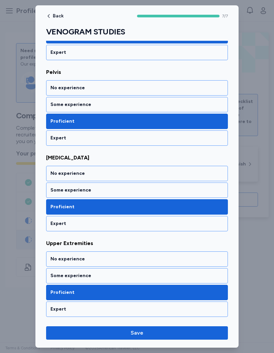
click at [192, 257] on span "Save" at bounding box center [136, 333] width 171 height 8
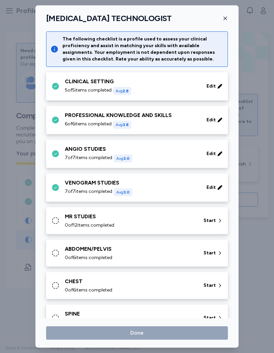
click at [197, 221] on div "MR STUDIES 0 of 12 items completed Start" at bounding box center [138, 220] width 174 height 16
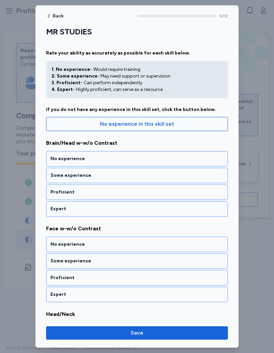
click at [204, 211] on div "Expert" at bounding box center [136, 208] width 173 height 7
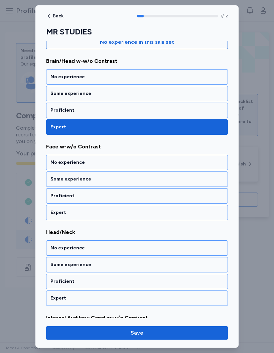
scroll to position [84, 0]
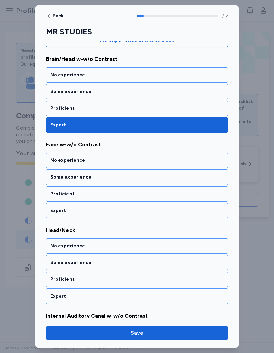
click at [209, 210] on div "Expert" at bounding box center [136, 210] width 173 height 7
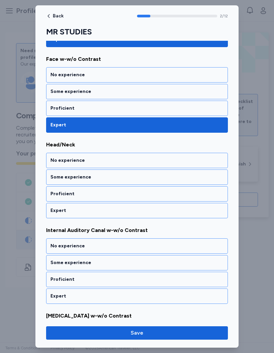
click at [203, 205] on div "Expert" at bounding box center [137, 210] width 182 height 15
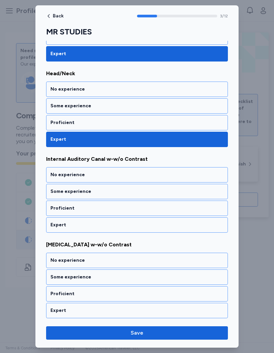
scroll to position [255, 0]
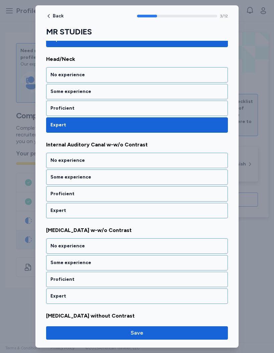
click at [204, 207] on div "Expert" at bounding box center [136, 210] width 173 height 7
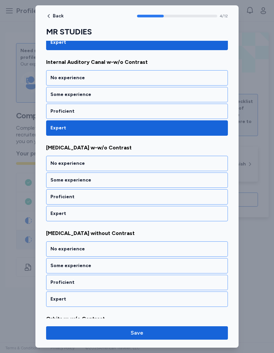
scroll to position [340, 0]
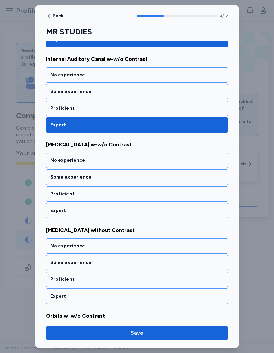
click at [205, 215] on div "Expert" at bounding box center [137, 210] width 182 height 15
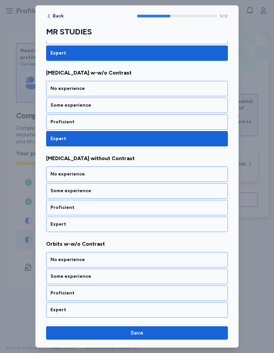
scroll to position [426, 0]
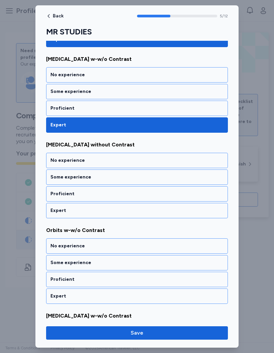
click at [211, 113] on div "Proficient" at bounding box center [137, 108] width 182 height 15
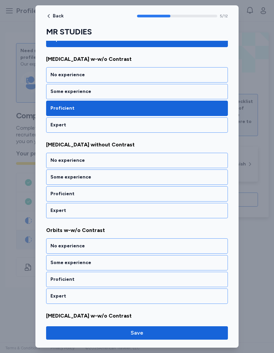
click at [209, 195] on div "Proficient" at bounding box center [136, 193] width 173 height 7
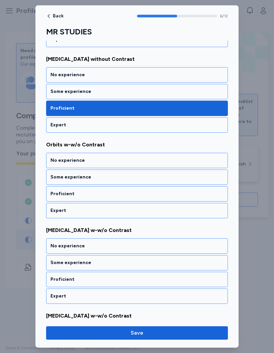
click at [199, 204] on div "Expert" at bounding box center [137, 210] width 182 height 15
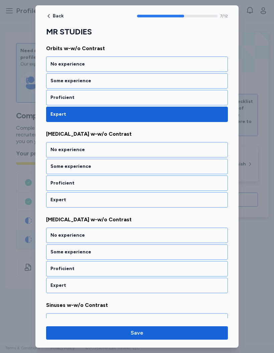
scroll to position [608, 0]
click at [214, 201] on div "Expert" at bounding box center [136, 199] width 173 height 7
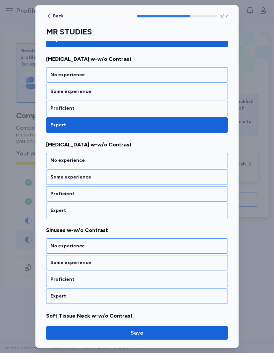
click at [208, 208] on div "Expert" at bounding box center [136, 210] width 173 height 7
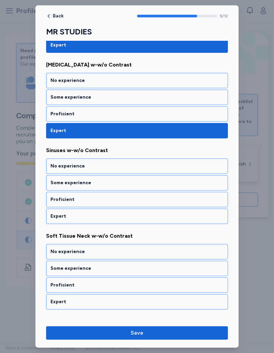
scroll to position [767, 0]
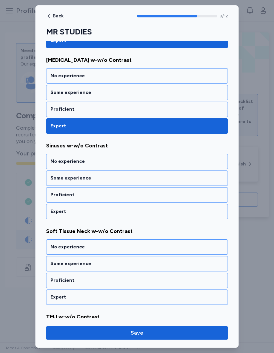
click at [210, 213] on div "Expert" at bounding box center [136, 211] width 173 height 7
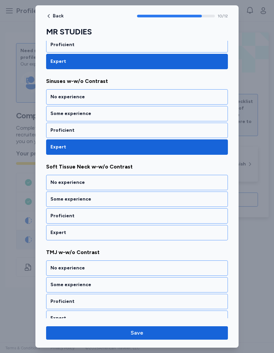
scroll to position [840, 0]
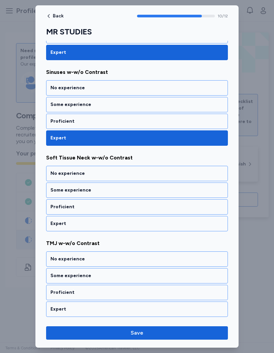
click at [204, 230] on div "Expert" at bounding box center [137, 223] width 182 height 15
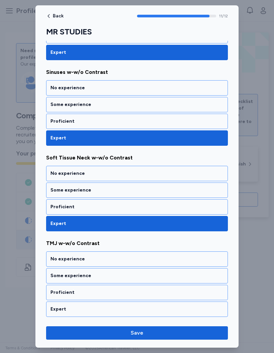
click at [198, 257] on div "Proficient" at bounding box center [136, 292] width 173 height 7
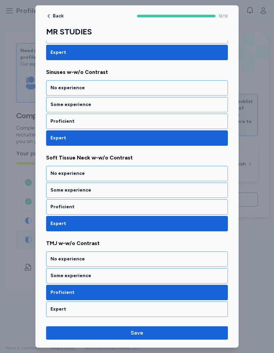
click at [191, 257] on button "Save" at bounding box center [137, 332] width 182 height 13
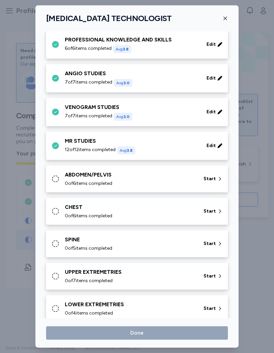
scroll to position [65, 0]
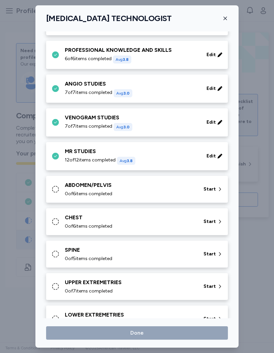
click at [192, 194] on div "0 of 6 items completed" at bounding box center [130, 193] width 131 height 7
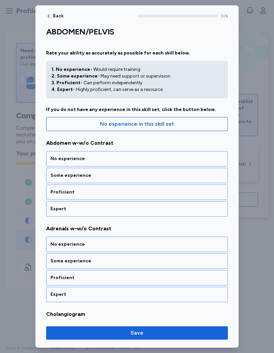
click at [207, 209] on div "Expert" at bounding box center [136, 208] width 173 height 7
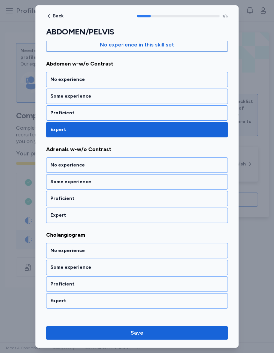
scroll to position [84, 0]
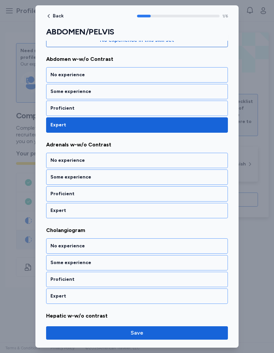
click at [207, 214] on div "Expert" at bounding box center [137, 210] width 182 height 15
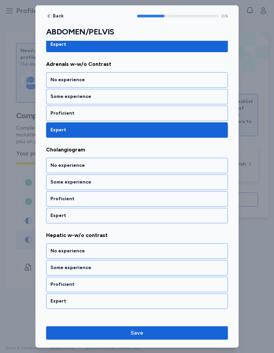
scroll to position [169, 0]
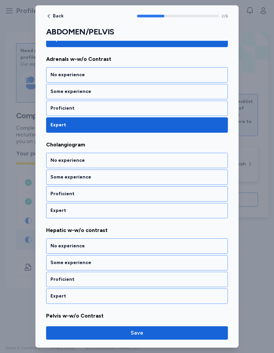
click at [204, 214] on div "Expert" at bounding box center [137, 210] width 182 height 15
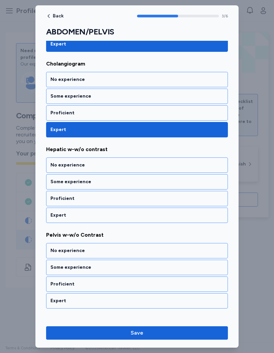
scroll to position [255, 0]
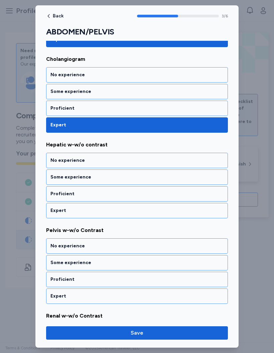
click at [199, 206] on div "Expert" at bounding box center [137, 210] width 182 height 15
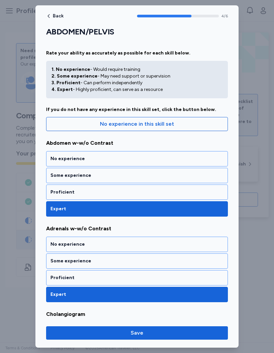
scroll to position [0, 0]
click at [210, 192] on div "Proficient" at bounding box center [136, 192] width 173 height 7
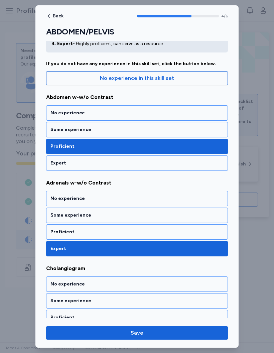
scroll to position [45, 0]
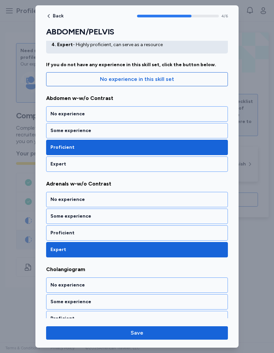
click at [201, 228] on div "Proficient" at bounding box center [137, 232] width 182 height 15
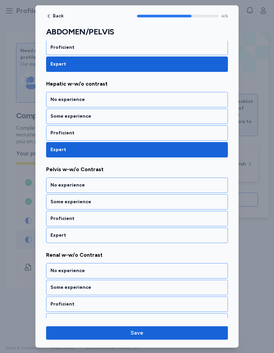
scroll to position [327, 0]
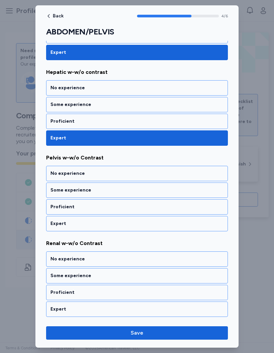
click at [205, 118] on div "Proficient" at bounding box center [136, 121] width 173 height 7
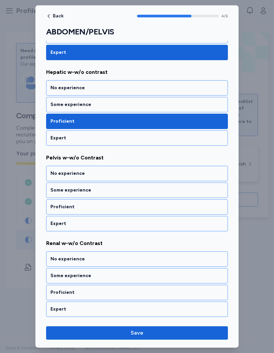
click at [193, 204] on div "Proficient" at bounding box center [136, 206] width 173 height 7
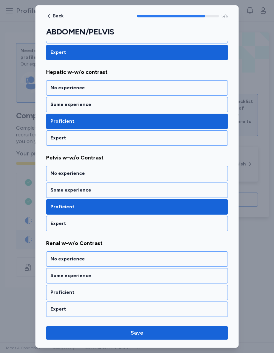
click at [180, 257] on div "Proficient" at bounding box center [137, 292] width 182 height 15
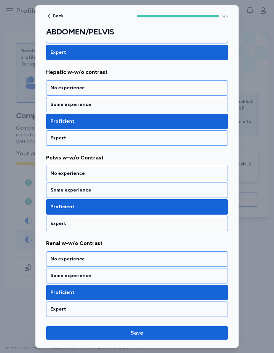
click at [197, 257] on button "Save" at bounding box center [137, 332] width 182 height 13
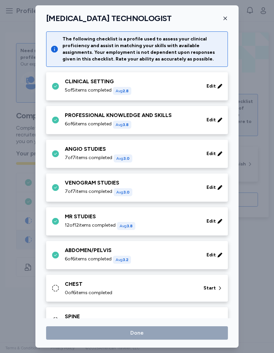
scroll to position [65, 0]
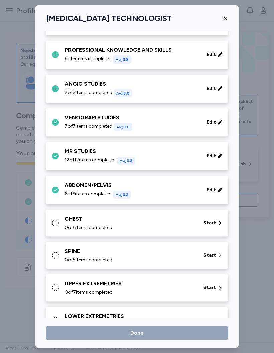
click at [181, 212] on div "CHEST 0 of 6 items completed Start" at bounding box center [137, 222] width 182 height 27
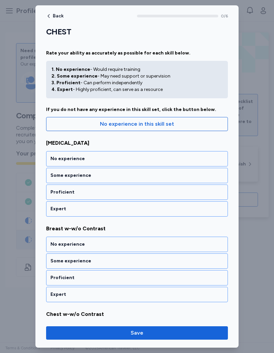
click at [205, 196] on div "Proficient" at bounding box center [137, 191] width 182 height 15
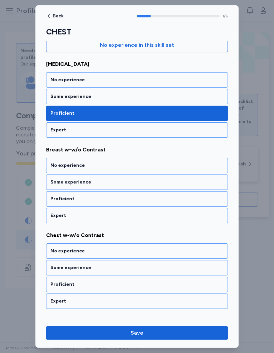
scroll to position [84, 0]
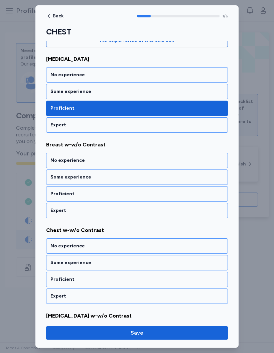
click at [206, 154] on div "No experience" at bounding box center [137, 160] width 182 height 15
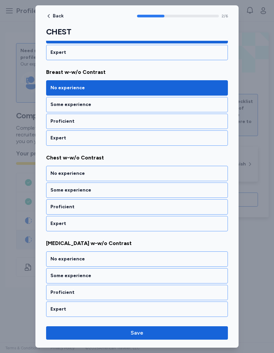
scroll to position [169, 0]
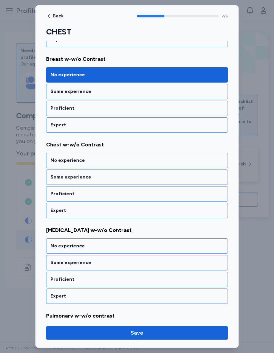
click at [193, 188] on div "Proficient" at bounding box center [137, 193] width 182 height 15
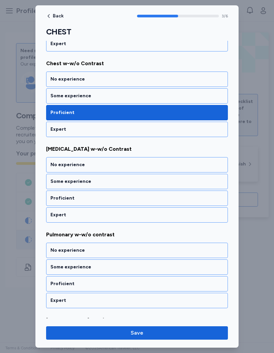
scroll to position [255, 0]
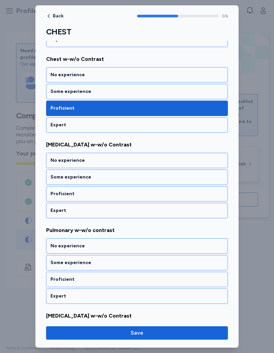
click at [203, 193] on div "Proficient" at bounding box center [136, 193] width 173 height 7
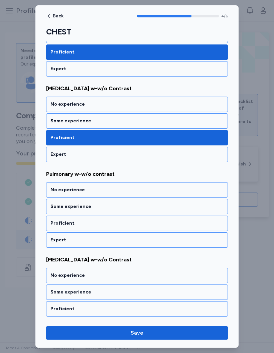
scroll to position [327, 0]
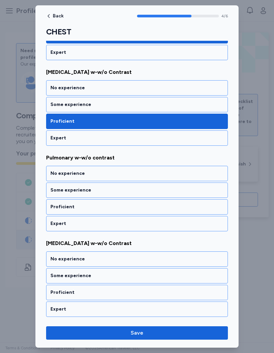
click at [200, 206] on div "Proficient" at bounding box center [136, 206] width 173 height 7
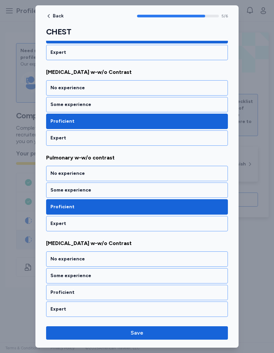
click at [191, 257] on div "Some experience" at bounding box center [137, 275] width 182 height 15
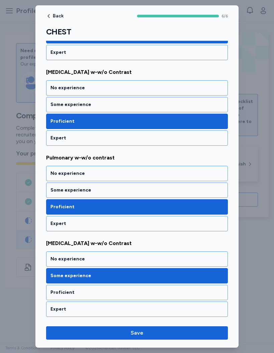
click at [182, 257] on button "Save" at bounding box center [137, 332] width 182 height 13
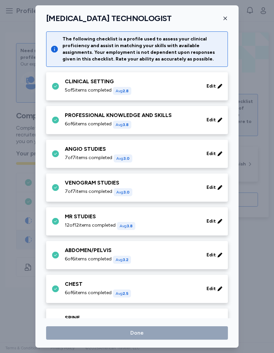
scroll to position [65, 0]
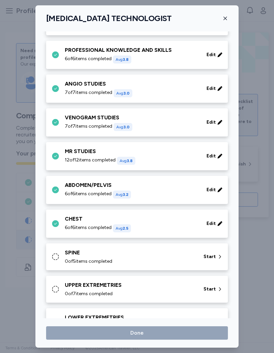
click at [182, 257] on div "0 of 5 items completed" at bounding box center [130, 261] width 131 height 7
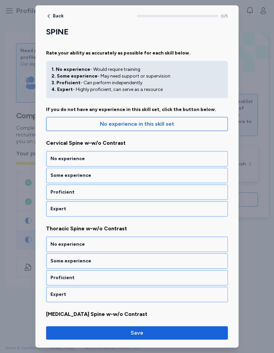
click at [196, 210] on div "Expert" at bounding box center [136, 208] width 173 height 7
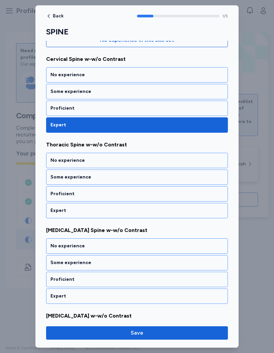
click at [186, 205] on div "Expert" at bounding box center [137, 210] width 182 height 15
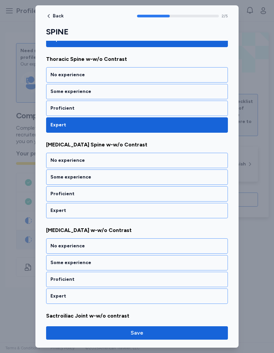
click at [182, 203] on div "Expert" at bounding box center [137, 210] width 182 height 15
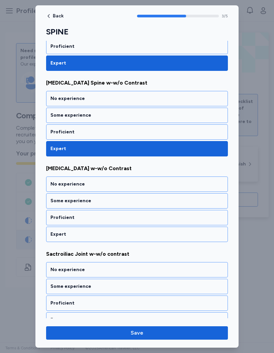
scroll to position [242, 0]
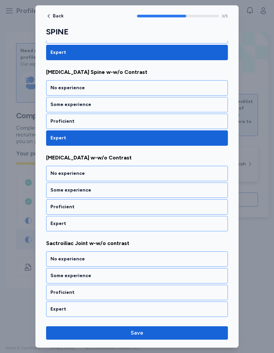
click at [180, 227] on div "Expert" at bounding box center [137, 223] width 182 height 15
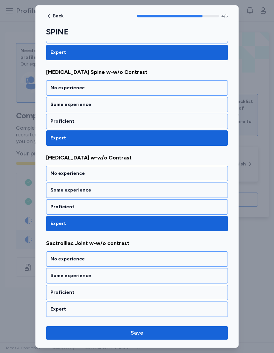
click at [171, 257] on div "Proficient" at bounding box center [137, 292] width 182 height 15
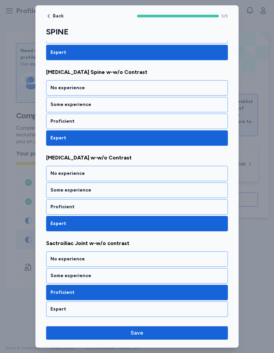
click at [174, 203] on div "Proficient" at bounding box center [136, 206] width 173 height 7
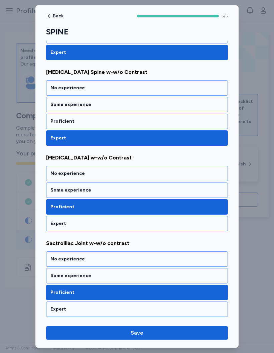
click at [177, 257] on span "Save" at bounding box center [136, 333] width 171 height 8
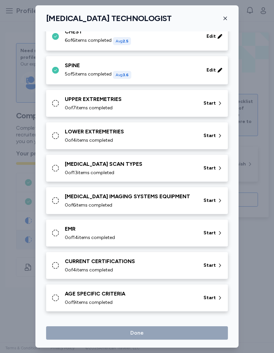
scroll to position [252, 0]
click at [168, 96] on div "UPPER EXTREMETRIES" at bounding box center [130, 99] width 131 height 8
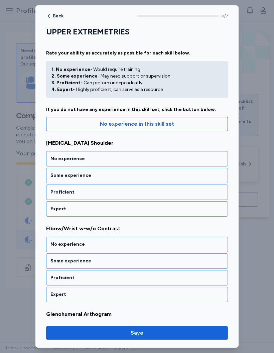
click at [210, 172] on div "Some experience" at bounding box center [136, 175] width 173 height 7
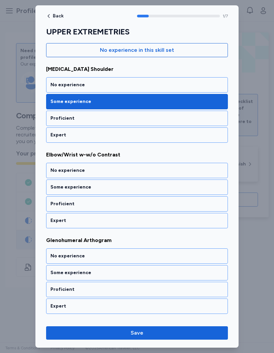
scroll to position [84, 0]
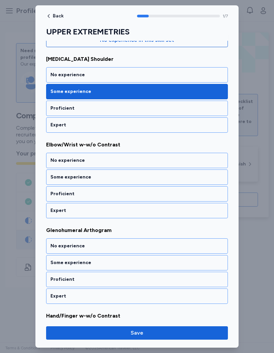
click at [198, 190] on div "Proficient" at bounding box center [137, 193] width 182 height 15
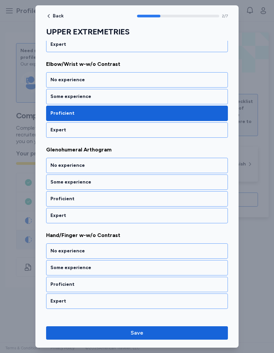
scroll to position [169, 0]
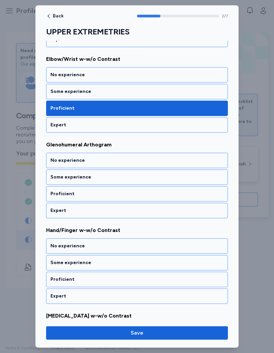
click at [207, 172] on div "Some experience" at bounding box center [137, 176] width 182 height 15
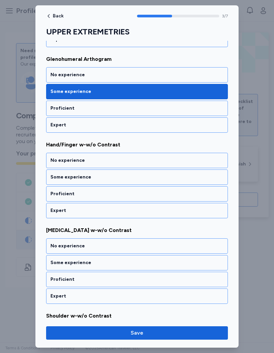
click at [197, 194] on div "Proficient" at bounding box center [136, 193] width 173 height 7
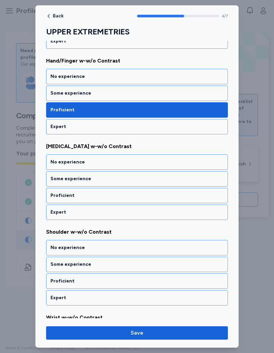
scroll to position [340, 0]
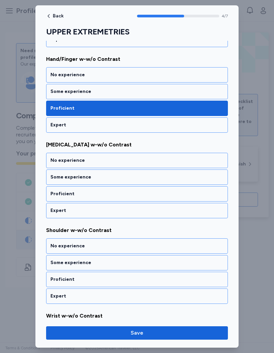
click at [196, 193] on div "Proficient" at bounding box center [136, 193] width 173 height 7
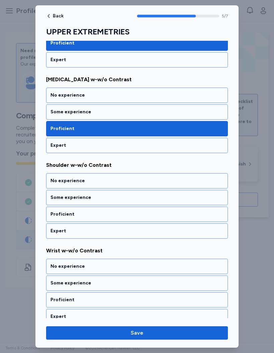
scroll to position [413, 0]
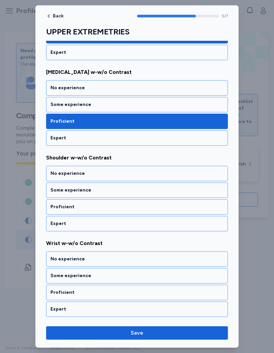
click at [194, 204] on div "Proficient" at bounding box center [136, 206] width 173 height 7
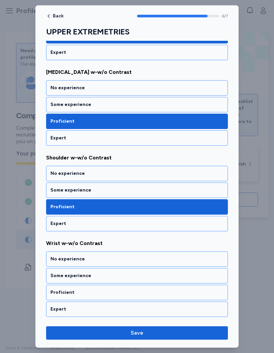
click at [187, 257] on div "Proficient" at bounding box center [136, 292] width 173 height 7
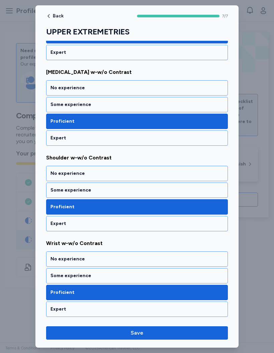
click at [179, 257] on span "Save" at bounding box center [136, 333] width 171 height 8
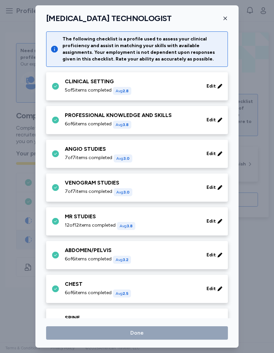
scroll to position [252, 0]
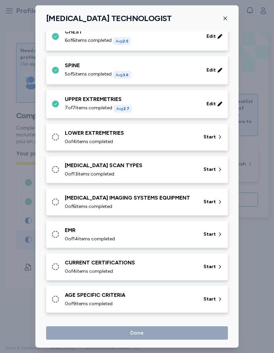
click at [180, 130] on div "LOWER EXTREMETRIES" at bounding box center [130, 133] width 131 height 8
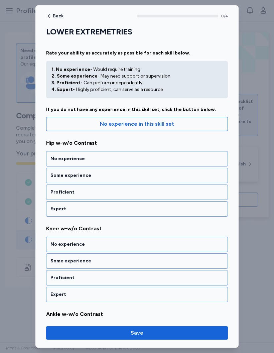
click at [197, 206] on div "Expert" at bounding box center [136, 208] width 173 height 7
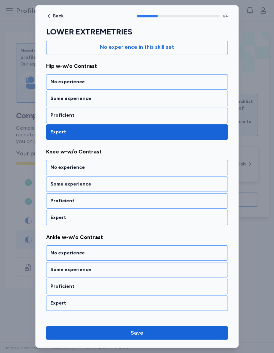
scroll to position [84, 0]
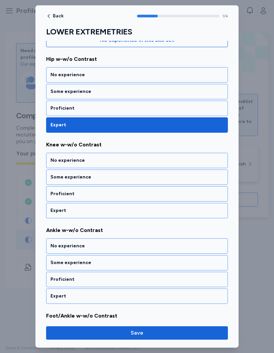
click at [208, 110] on div "Proficient" at bounding box center [136, 108] width 173 height 7
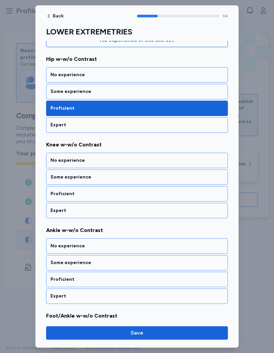
click at [210, 121] on div "Expert" at bounding box center [137, 124] width 182 height 15
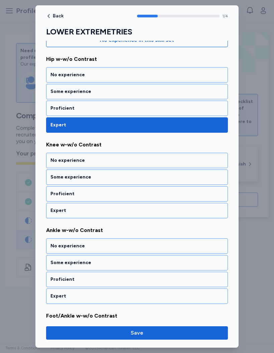
click at [190, 211] on div "Expert" at bounding box center [136, 210] width 173 height 7
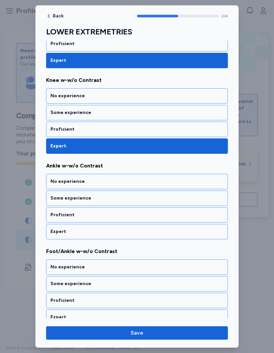
scroll to position [156, 0]
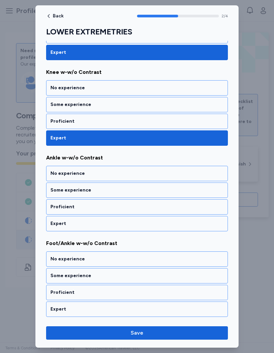
click at [185, 225] on div "Expert" at bounding box center [136, 223] width 173 height 7
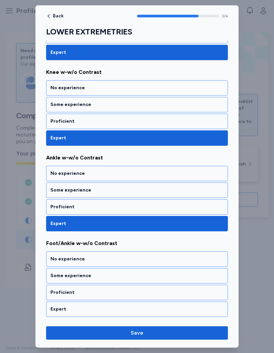
click at [168, 257] on div "Expert" at bounding box center [137, 308] width 182 height 15
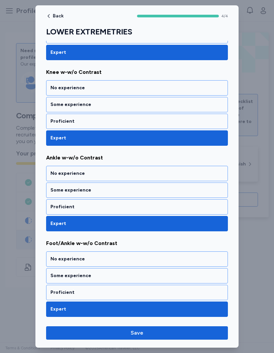
click at [173, 257] on button "Save" at bounding box center [137, 332] width 182 height 13
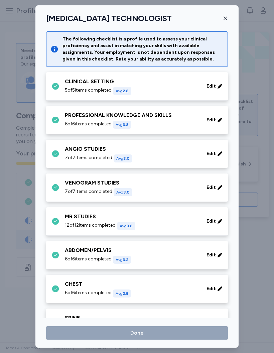
scroll to position [252, 0]
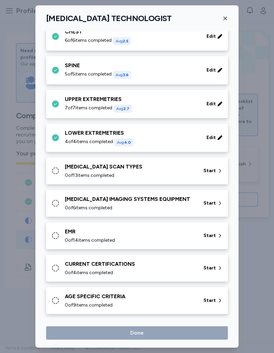
click at [195, 174] on div "0 of 13 items completed" at bounding box center [130, 175] width 131 height 7
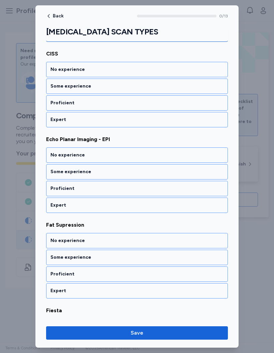
click at [193, 188] on div "Proficient" at bounding box center [136, 188] width 173 height 7
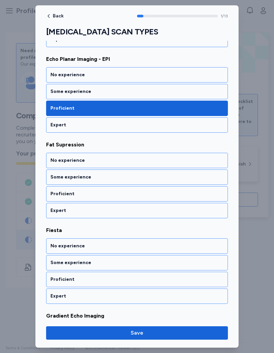
click at [195, 191] on div "Proficient" at bounding box center [136, 193] width 173 height 7
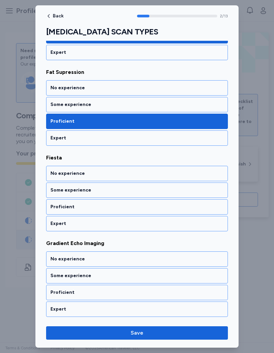
scroll to position [255, 0]
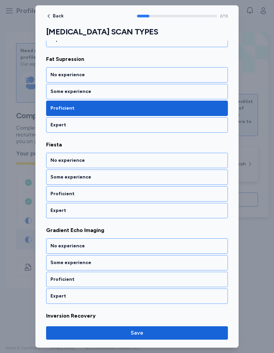
click at [190, 257] on div "Proficient" at bounding box center [137, 279] width 182 height 15
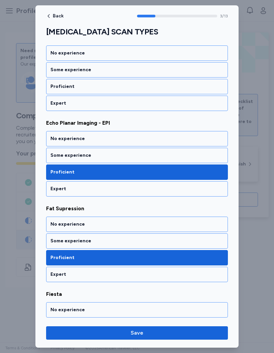
scroll to position [105, 0]
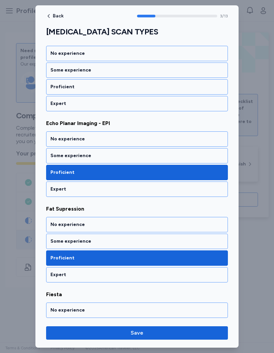
click at [194, 191] on div "Expert" at bounding box center [136, 189] width 173 height 7
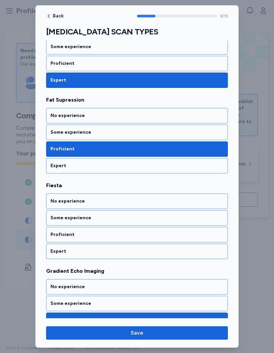
scroll to position [255, 0]
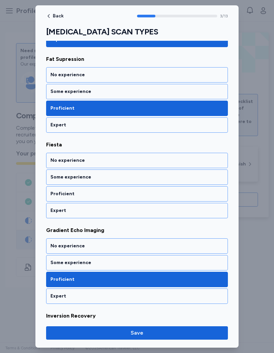
click at [198, 125] on div "Expert" at bounding box center [136, 125] width 173 height 7
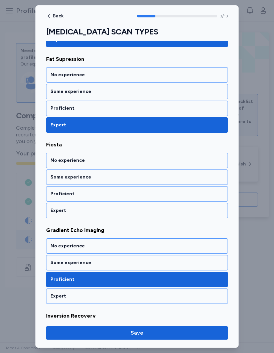
click at [191, 212] on div "Expert" at bounding box center [136, 210] width 173 height 7
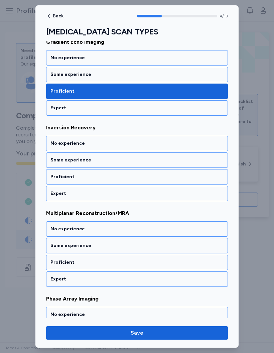
click at [189, 106] on div "Expert" at bounding box center [136, 108] width 173 height 7
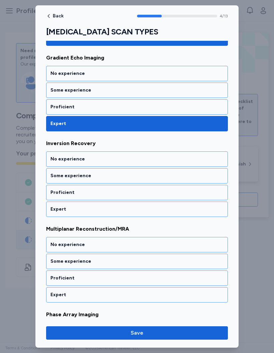
scroll to position [426, 0]
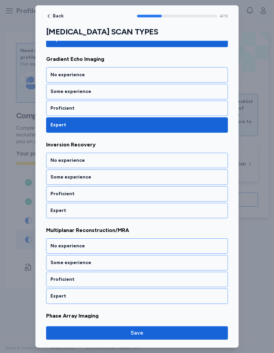
click at [184, 214] on div "Expert" at bounding box center [137, 210] width 182 height 15
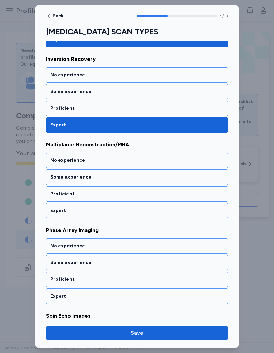
click at [178, 215] on div "Expert" at bounding box center [137, 210] width 182 height 15
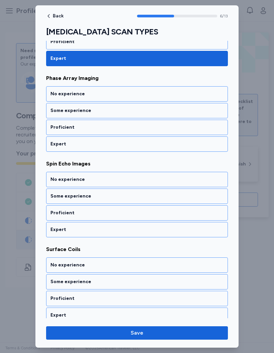
click at [173, 234] on div "Expert" at bounding box center [137, 229] width 182 height 15
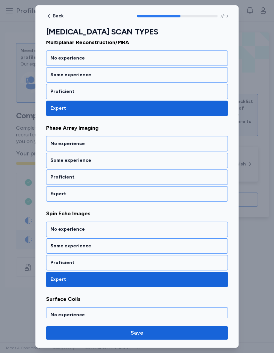
scroll to position [614, 0]
click at [181, 174] on div "Proficient" at bounding box center [136, 177] width 173 height 7
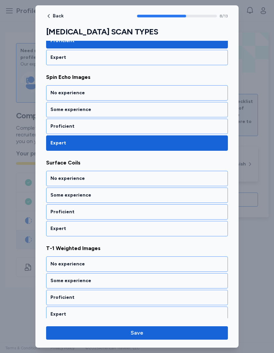
scroll to position [768, 0]
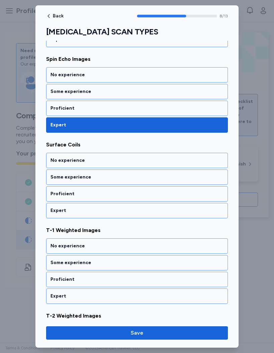
click at [177, 214] on div "Expert" at bounding box center [137, 210] width 182 height 15
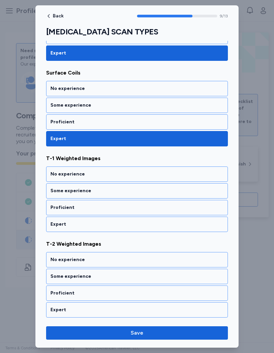
scroll to position [853, 0]
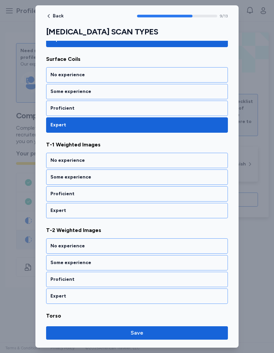
click at [177, 213] on div "Expert" at bounding box center [136, 210] width 173 height 7
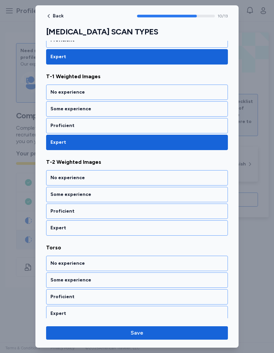
scroll to position [926, 0]
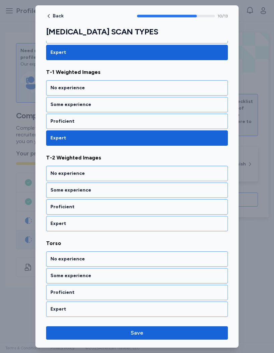
click at [161, 224] on div "Expert" at bounding box center [136, 223] width 173 height 7
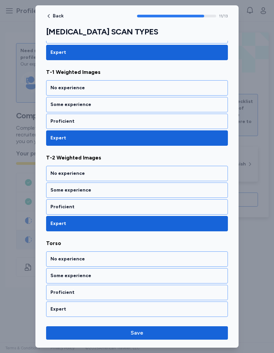
click at [166, 257] on div "Proficient" at bounding box center [136, 292] width 173 height 7
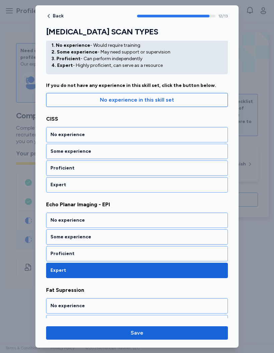
scroll to position [24, 0]
click at [211, 147] on div "Some experience" at bounding box center [137, 151] width 182 height 15
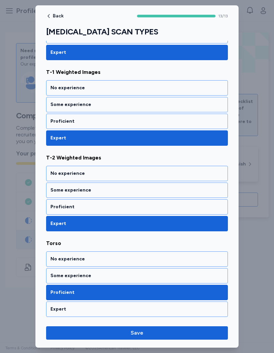
scroll to position [926, 0]
click at [209, 257] on button "Save" at bounding box center [137, 332] width 182 height 13
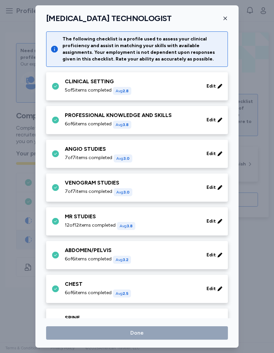
scroll to position [252, 0]
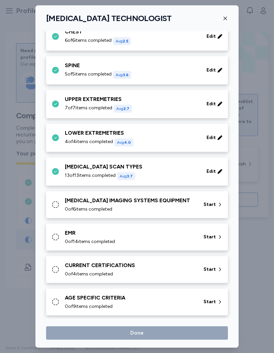
click at [175, 200] on div "[MEDICAL_DATA] IMAGING SYSTEMS EQUIPMENT" at bounding box center [130, 200] width 131 height 8
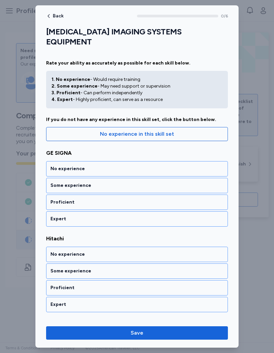
click at [197, 215] on div "Expert" at bounding box center [136, 218] width 173 height 7
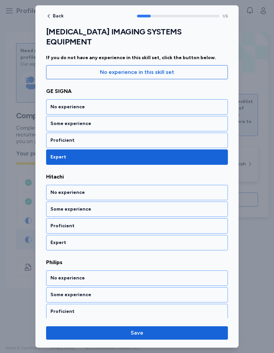
scroll to position [62, 0]
click at [197, 189] on div "No experience" at bounding box center [136, 192] width 173 height 7
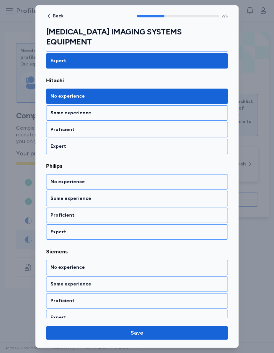
scroll to position [169, 0]
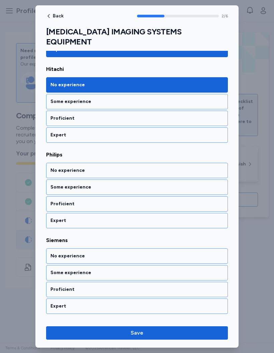
click at [203, 184] on div "Some experience" at bounding box center [136, 187] width 173 height 7
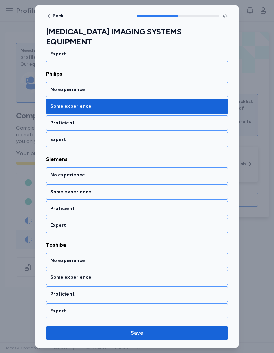
scroll to position [255, 0]
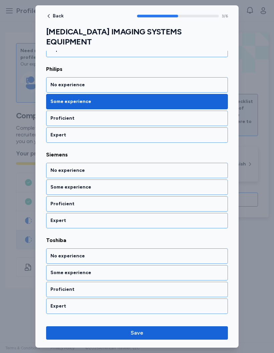
click at [202, 184] on div "Some experience" at bounding box center [136, 187] width 173 height 7
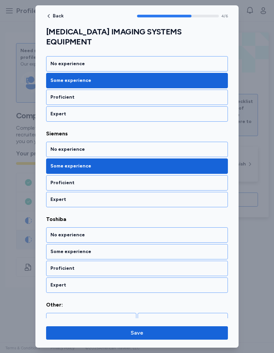
scroll to position [277, 0]
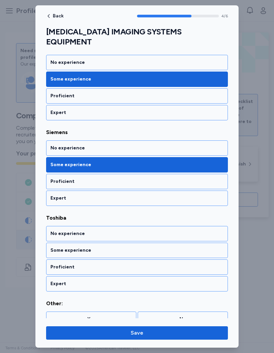
click at [179, 228] on div "No experience" at bounding box center [137, 233] width 182 height 15
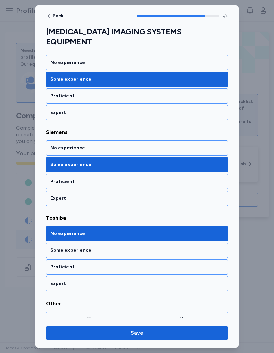
click at [182, 257] on div "No" at bounding box center [182, 319] width 81 height 7
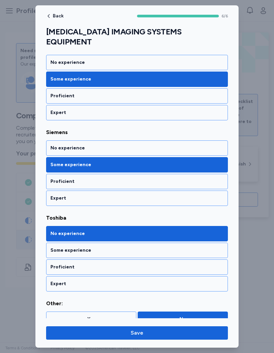
click at [179, 257] on span "Save" at bounding box center [136, 333] width 171 height 8
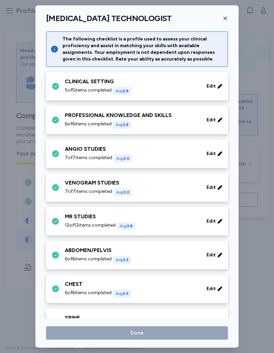
scroll to position [252, 0]
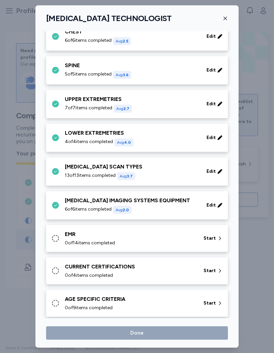
click at [209, 233] on div "Start" at bounding box center [213, 238] width 24 height 12
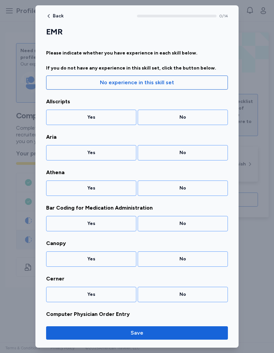
click at [199, 124] on div "No" at bounding box center [183, 117] width 90 height 15
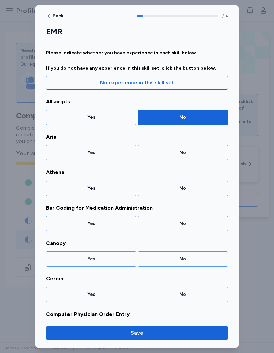
click at [196, 155] on div "No" at bounding box center [182, 152] width 81 height 7
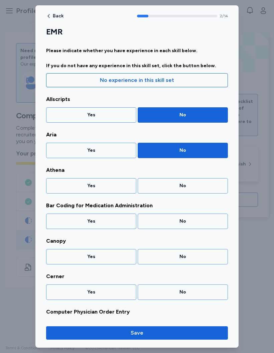
click at [198, 179] on div "No" at bounding box center [183, 185] width 90 height 15
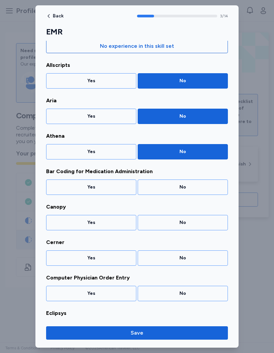
scroll to position [38, 0]
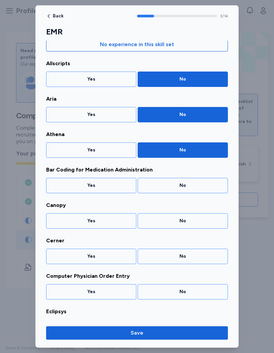
click at [207, 184] on div "No" at bounding box center [182, 185] width 81 height 7
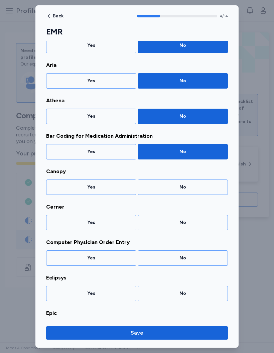
scroll to position [73, 0]
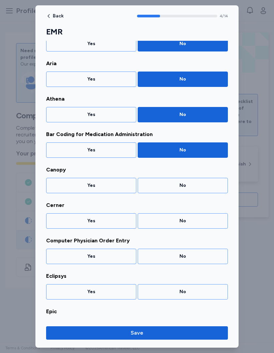
click at [201, 189] on div "No" at bounding box center [183, 185] width 90 height 15
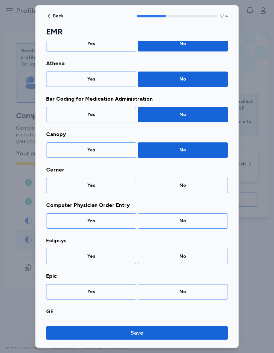
click at [198, 186] on div "No" at bounding box center [182, 185] width 81 height 7
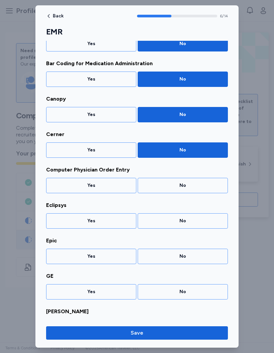
click at [195, 181] on div "No" at bounding box center [183, 185] width 90 height 15
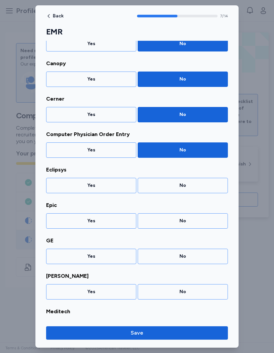
click at [200, 188] on div "No" at bounding box center [182, 185] width 81 height 7
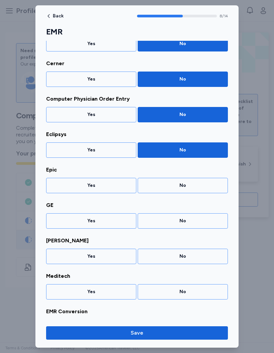
click at [126, 180] on div "Yes" at bounding box center [91, 185] width 90 height 15
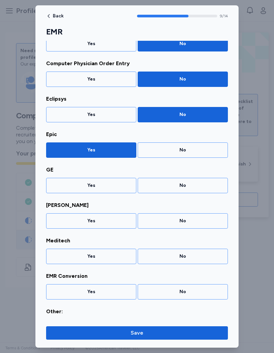
click at [130, 183] on div "Yes" at bounding box center [90, 185] width 81 height 7
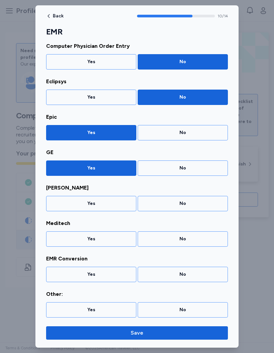
scroll to position [269, 0]
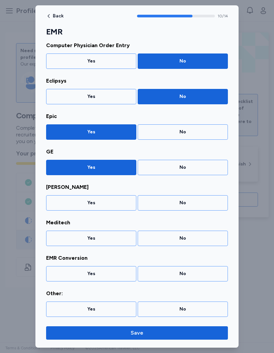
click at [121, 205] on div "Yes" at bounding box center [90, 202] width 81 height 7
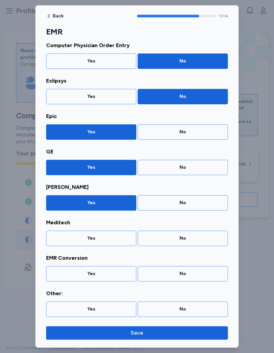
click at [190, 242] on div "No" at bounding box center [183, 237] width 90 height 15
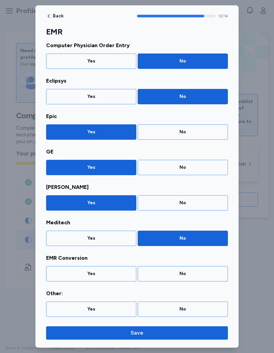
click at [188, 257] on div "No" at bounding box center [183, 273] width 90 height 15
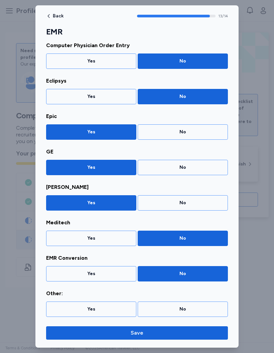
click at [188, 257] on div "No" at bounding box center [182, 309] width 81 height 7
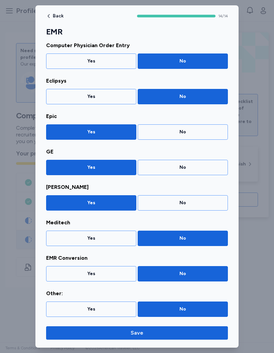
click at [169, 257] on span "Save" at bounding box center [136, 333] width 171 height 8
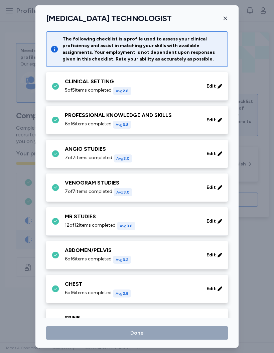
scroll to position [252, 0]
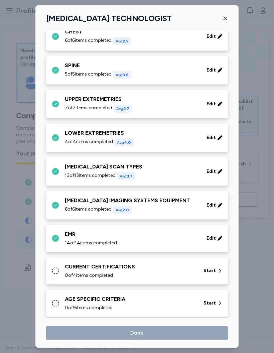
click at [182, 257] on div "CURRENT CERTIFICATIONS 0 of 4 items completed Start" at bounding box center [137, 270] width 182 height 27
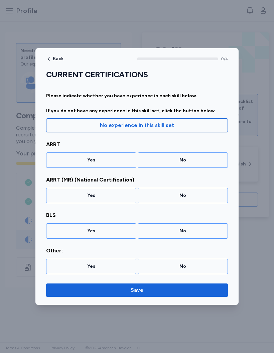
click at [113, 155] on div "Yes" at bounding box center [91, 159] width 90 height 15
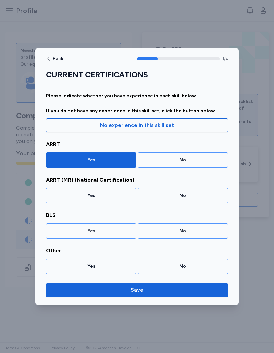
click at [120, 191] on div "Yes" at bounding box center [91, 195] width 90 height 15
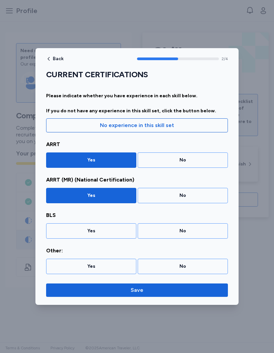
click at [112, 230] on div "Yes" at bounding box center [90, 230] width 81 height 7
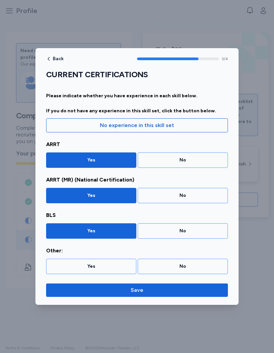
click at [190, 257] on span "Save" at bounding box center [136, 290] width 171 height 8
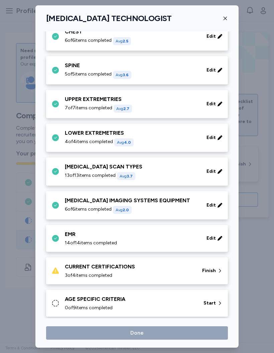
click at [194, 257] on div "CURRENT CERTIFICATIONS 3 of 4 items completed Finish" at bounding box center [137, 270] width 182 height 27
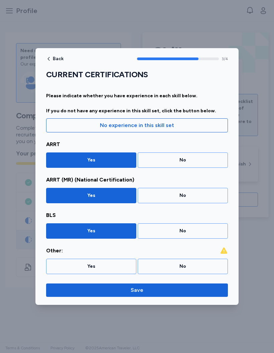
click at [199, 257] on div "No" at bounding box center [182, 266] width 81 height 7
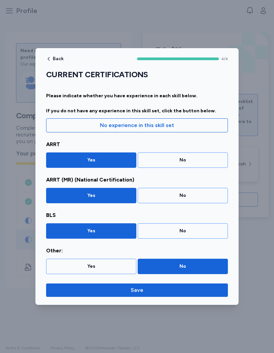
click at [192, 257] on span "Save" at bounding box center [136, 290] width 171 height 8
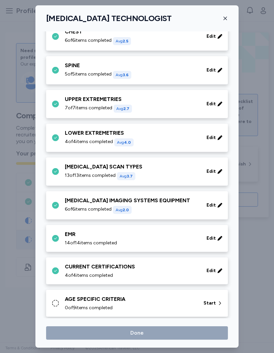
click at [174, 257] on div "AGE SPECIFIC CRITERIA" at bounding box center [130, 299] width 131 height 8
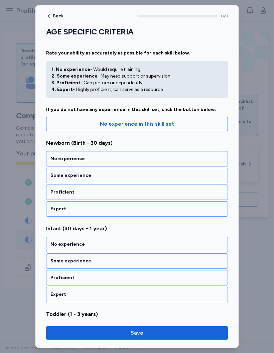
click at [205, 193] on div "Proficient" at bounding box center [136, 192] width 173 height 7
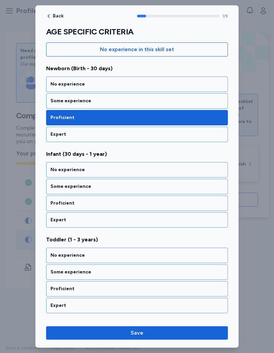
scroll to position [84, 0]
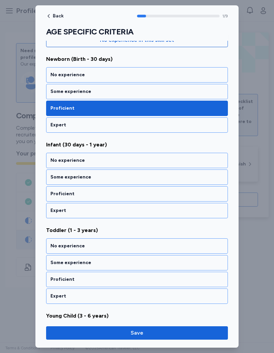
click at [193, 193] on div "Proficient" at bounding box center [136, 193] width 173 height 7
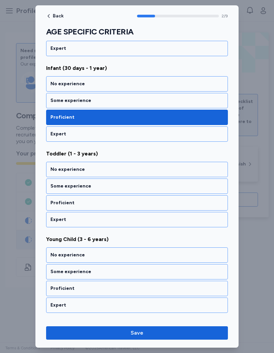
scroll to position [169, 0]
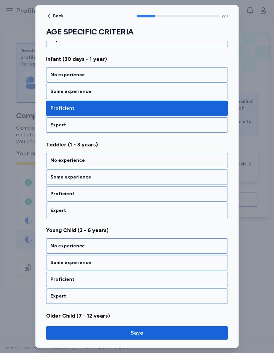
click at [186, 196] on div "Proficient" at bounding box center [136, 193] width 173 height 7
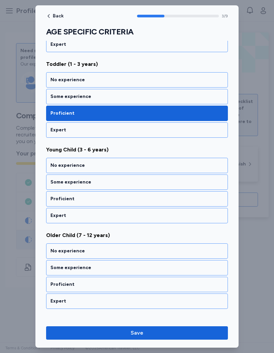
scroll to position [255, 0]
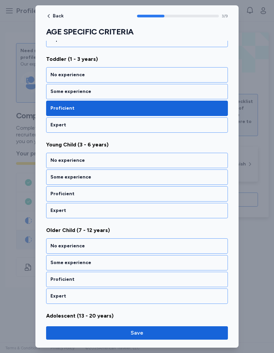
click at [181, 192] on div "Proficient" at bounding box center [136, 193] width 173 height 7
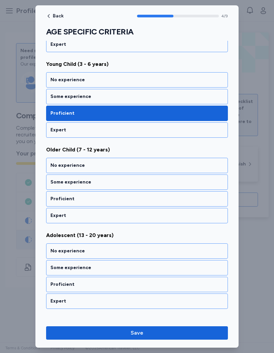
scroll to position [340, 0]
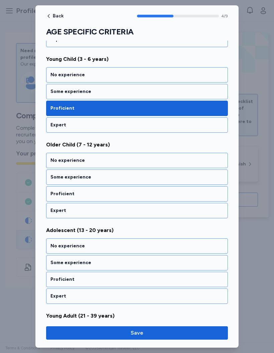
click at [177, 193] on div "Proficient" at bounding box center [136, 193] width 173 height 7
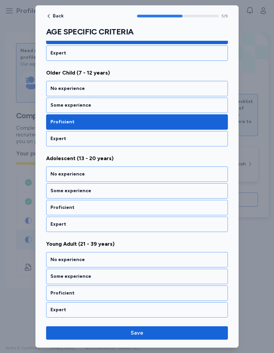
scroll to position [426, 0]
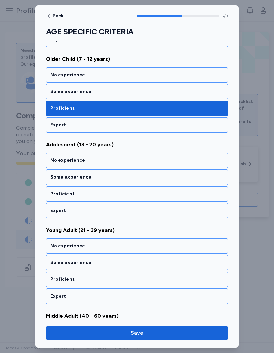
click at [177, 206] on div "Expert" at bounding box center [137, 210] width 182 height 15
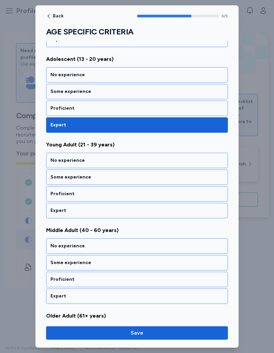
click at [173, 208] on div "Expert" at bounding box center [136, 210] width 173 height 7
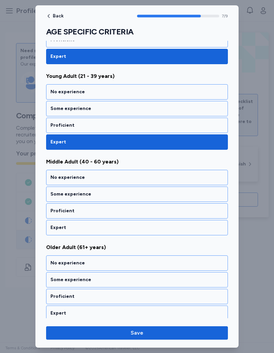
scroll to position [584, 0]
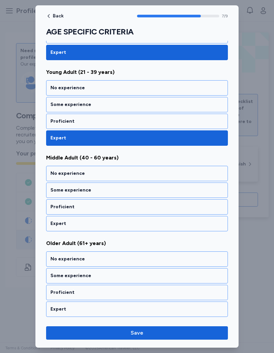
click at [167, 216] on div "Expert" at bounding box center [137, 223] width 182 height 15
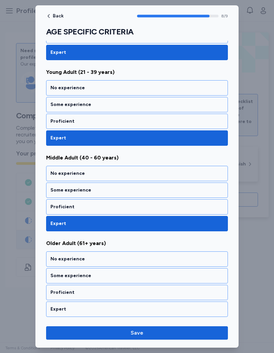
click at [131, 257] on div "Expert" at bounding box center [136, 309] width 173 height 7
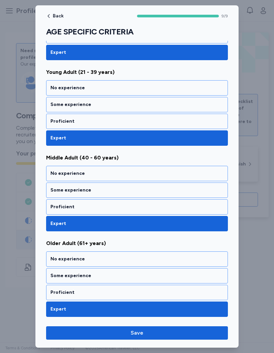
click at [192, 257] on button "Save" at bounding box center [137, 332] width 182 height 13
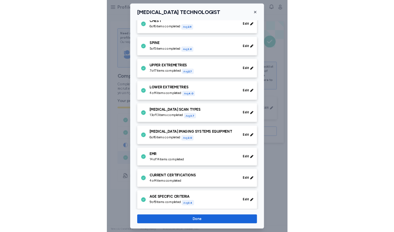
scroll to position [188, 0]
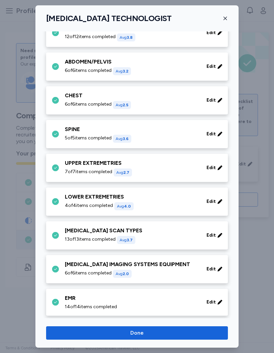
click at [190, 257] on button "Done" at bounding box center [137, 332] width 182 height 13
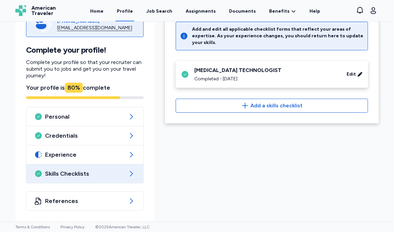
scroll to position [53, 0]
click at [133, 158] on icon at bounding box center [131, 155] width 8 height 8
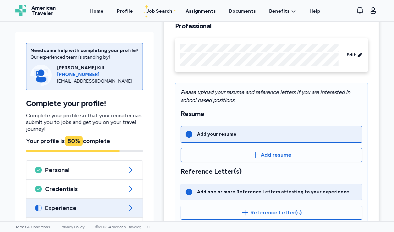
scroll to position [51, 0]
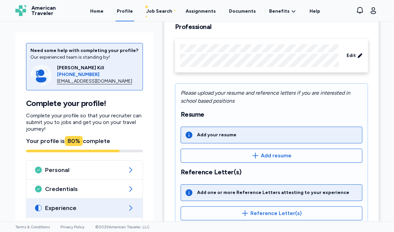
click at [265, 157] on span "Add resume" at bounding box center [276, 156] width 31 height 8
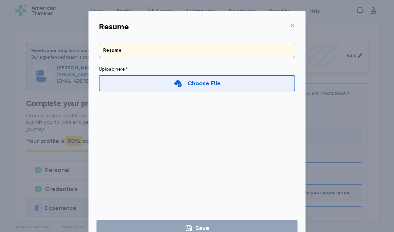
click at [253, 84] on div "Choose File" at bounding box center [197, 83] width 196 height 16
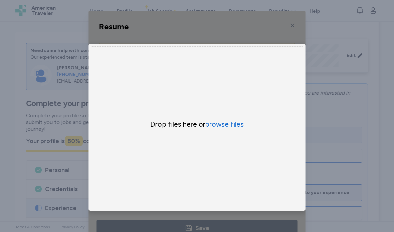
click at [231, 127] on button "browse files" at bounding box center [224, 124] width 38 height 9
click at [233, 128] on button "browse files" at bounding box center [224, 124] width 38 height 9
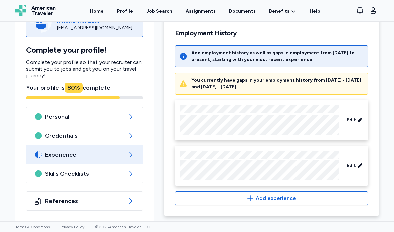
scroll to position [259, 0]
click at [338, 196] on span "Add experience" at bounding box center [272, 199] width 182 height 8
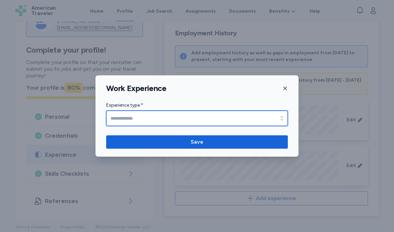
click at [281, 115] on div "button" at bounding box center [282, 118] width 12 height 15
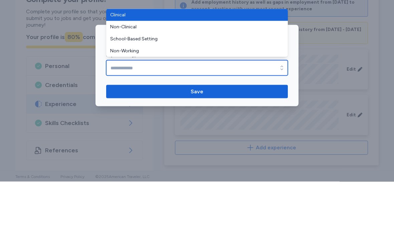
type input "**********"
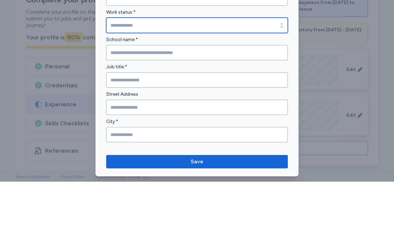
click at [266, 68] on input "Work status *" at bounding box center [197, 75] width 182 height 15
type input "*********"
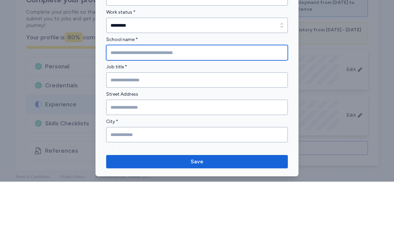
click at [258, 96] on input "School name *" at bounding box center [197, 103] width 182 height 15
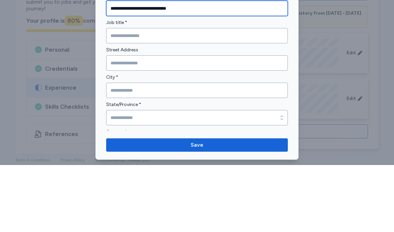
scroll to position [28, 0]
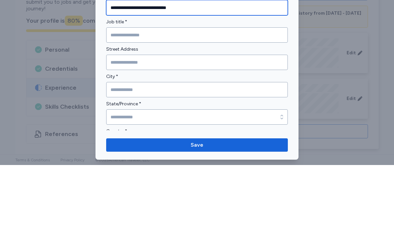
type input "**********"
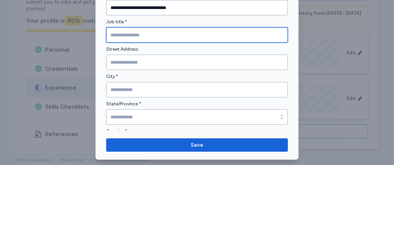
click at [220, 95] on input "Job title *" at bounding box center [197, 102] width 182 height 15
type input "*"
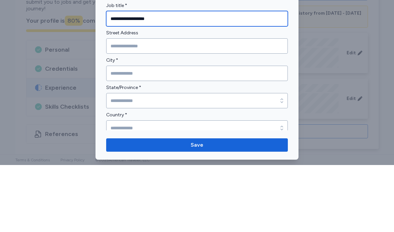
scroll to position [75, 0]
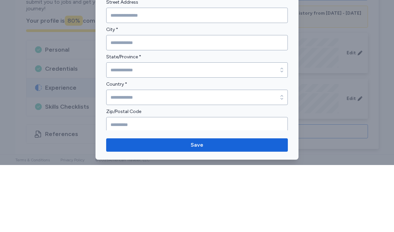
type input "**********"
click at [214, 102] on input "City *" at bounding box center [197, 109] width 182 height 15
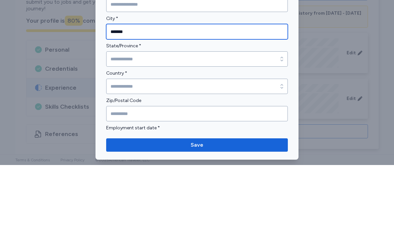
scroll to position [105, 0]
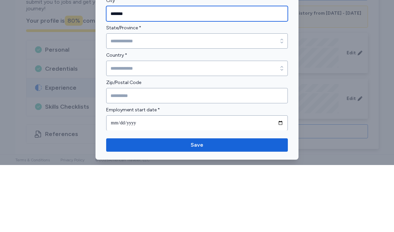
type input "*******"
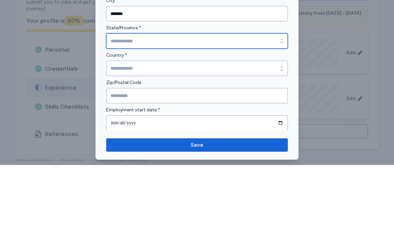
click at [201, 101] on input "State/Province *" at bounding box center [197, 108] width 182 height 15
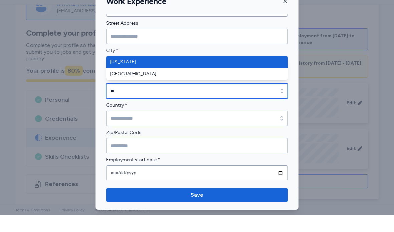
type input "*********"
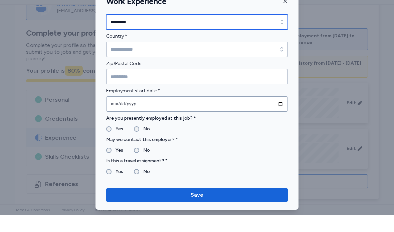
scroll to position [186, 0]
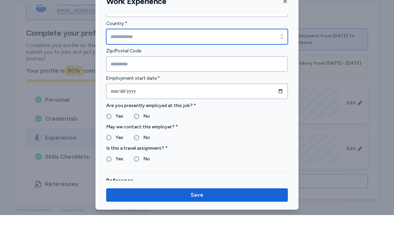
click at [232, 46] on input "Country *" at bounding box center [197, 53] width 182 height 15
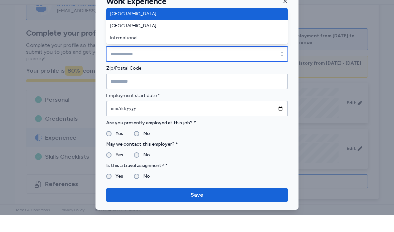
scroll to position [165, 0]
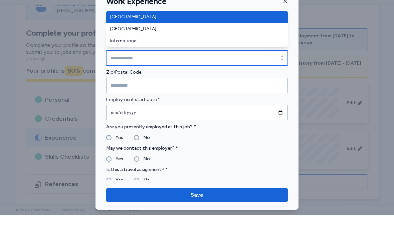
type input "**********"
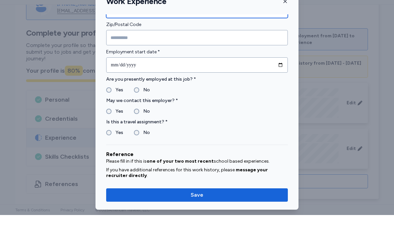
scroll to position [219, 0]
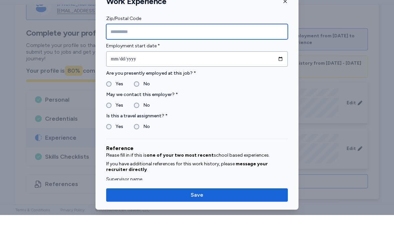
click at [225, 41] on input "Zip/Postal Code" at bounding box center [197, 48] width 182 height 15
type input "*****"
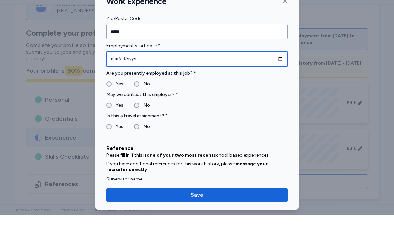
click at [227, 68] on input "date" at bounding box center [197, 75] width 182 height 15
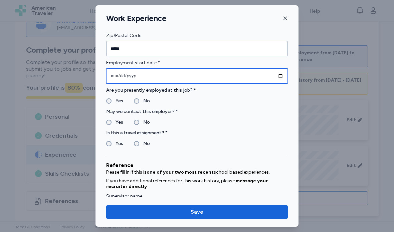
click at [129, 74] on input "**********" at bounding box center [197, 75] width 182 height 15
type input "**********"
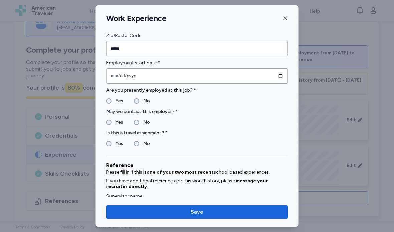
click at [142, 101] on label "No" at bounding box center [144, 101] width 11 height 8
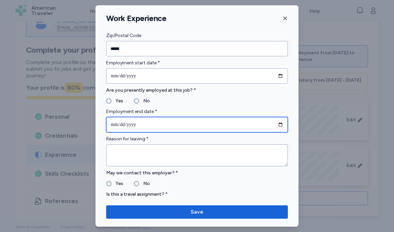
click at [177, 127] on input "date" at bounding box center [197, 124] width 182 height 15
click at [138, 125] on input "**********" at bounding box center [197, 124] width 182 height 15
click at [129, 125] on input "**********" at bounding box center [197, 124] width 182 height 15
type input "**********"
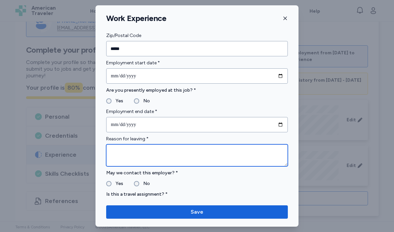
click at [213, 158] on textarea at bounding box center [197, 156] width 182 height 22
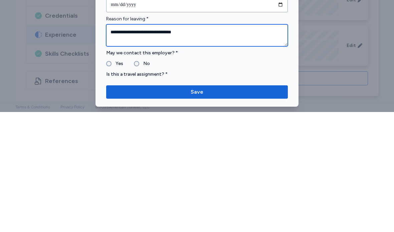
type textarea "**********"
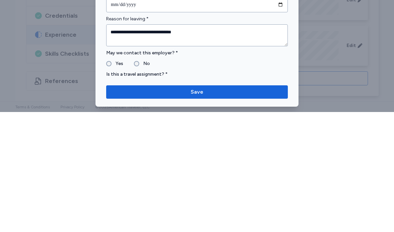
click at [238, 169] on label "May we contact this employer? *" at bounding box center [197, 173] width 182 height 8
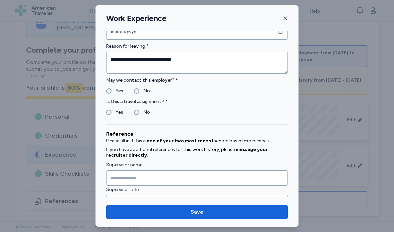
scroll to position [316, 0]
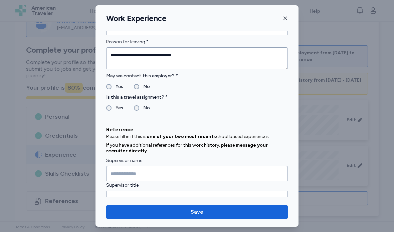
click at [112, 89] on label "Yes" at bounding box center [118, 87] width 12 height 8
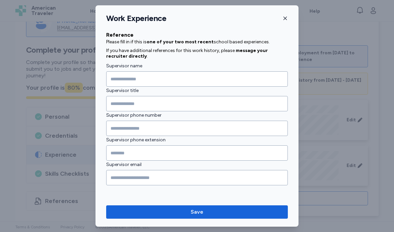
click at [211, 213] on span "Save" at bounding box center [197, 212] width 171 height 8
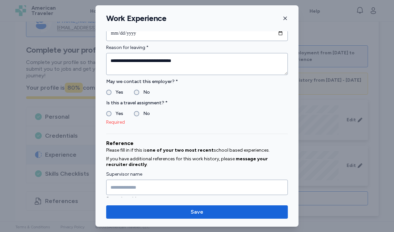
click at [139, 112] on label "No" at bounding box center [144, 114] width 11 height 8
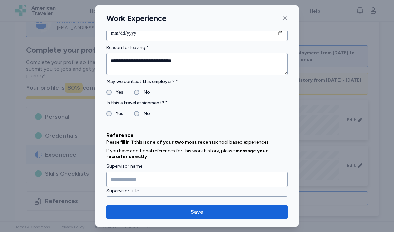
click at [217, 210] on span "Save" at bounding box center [197, 212] width 171 height 8
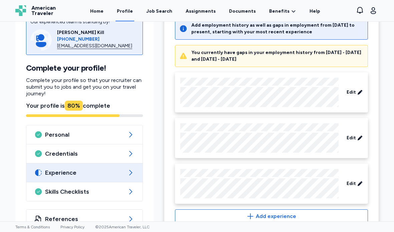
scroll to position [291, 0]
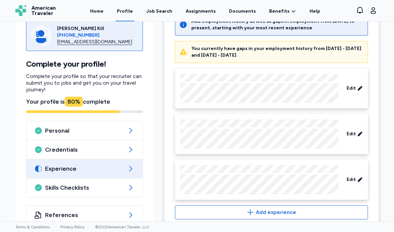
click at [352, 92] on div "Edit" at bounding box center [354, 88] width 21 height 12
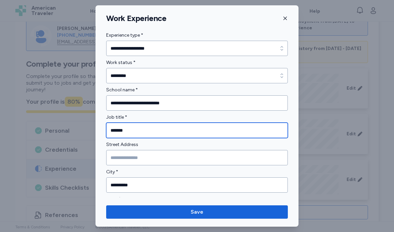
click at [110, 130] on input "*******" at bounding box center [197, 130] width 182 height 15
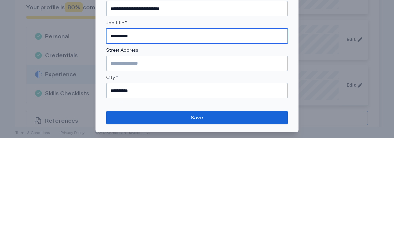
click at [253, 123] on input "**********" at bounding box center [197, 130] width 182 height 15
type input "**********"
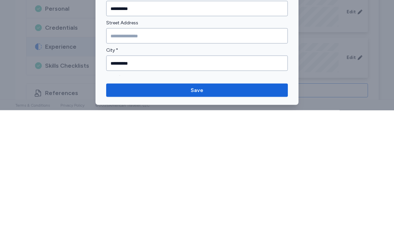
click at [276, 141] on label "Street Address" at bounding box center [197, 145] width 182 height 8
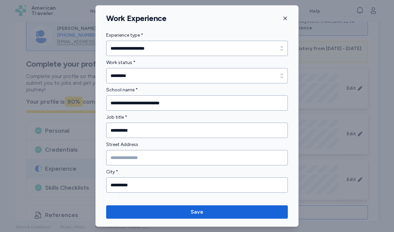
click at [219, 209] on span "Save" at bounding box center [197, 212] width 171 height 8
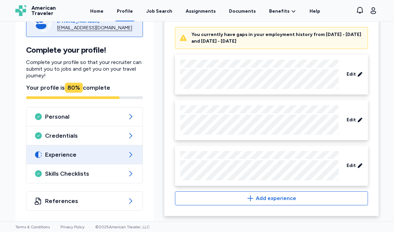
scroll to position [305, 0]
